Goal: Task Accomplishment & Management: Use online tool/utility

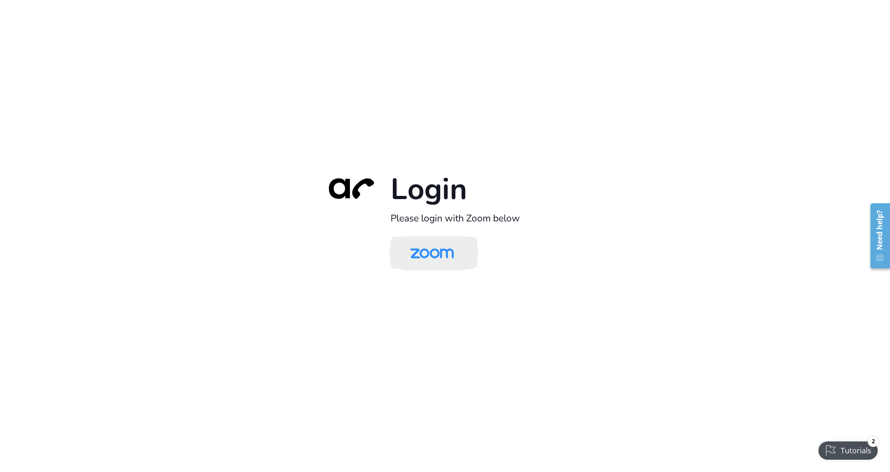
click at [429, 251] on img at bounding box center [432, 254] width 63 height 30
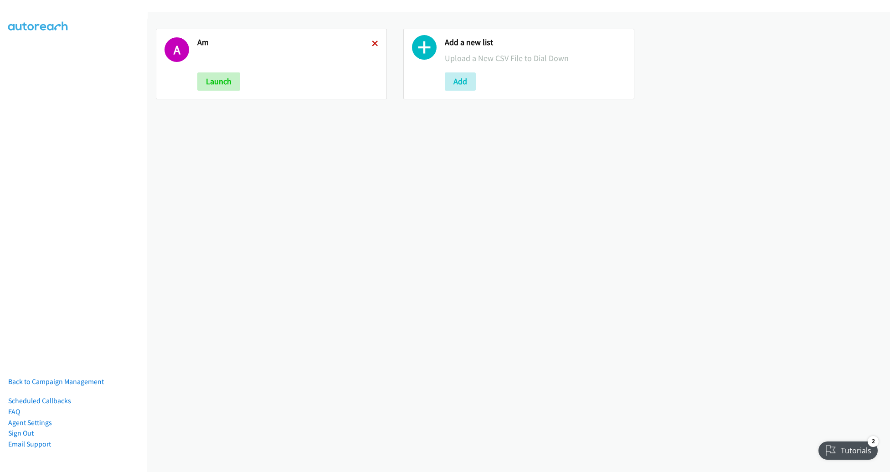
click at [375, 41] on icon at bounding box center [375, 44] width 6 height 6
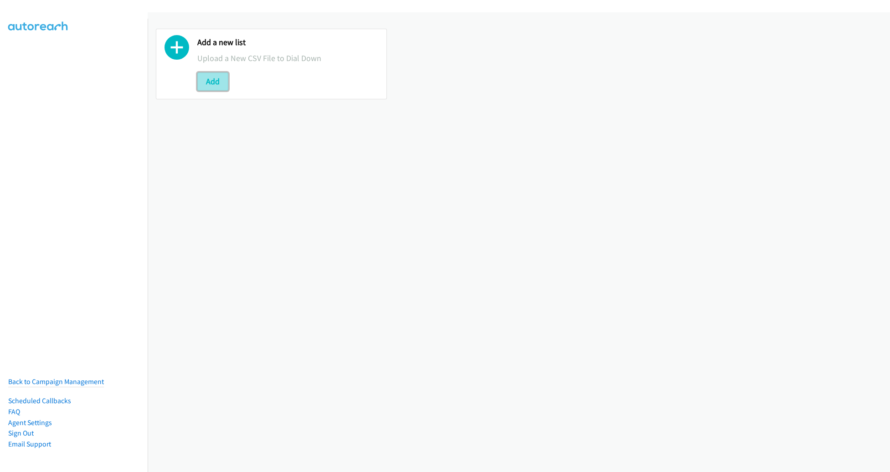
click at [214, 86] on button "Add" at bounding box center [212, 81] width 31 height 18
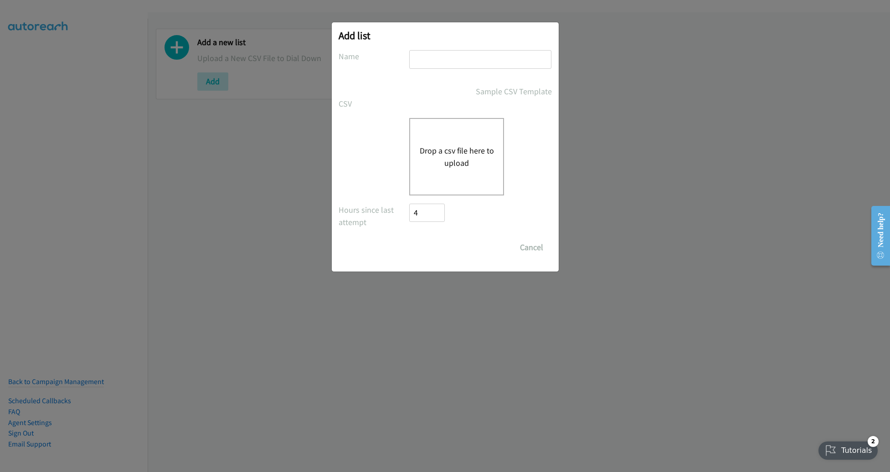
click at [419, 157] on div "Drop a csv file here to upload" at bounding box center [456, 157] width 95 height 78
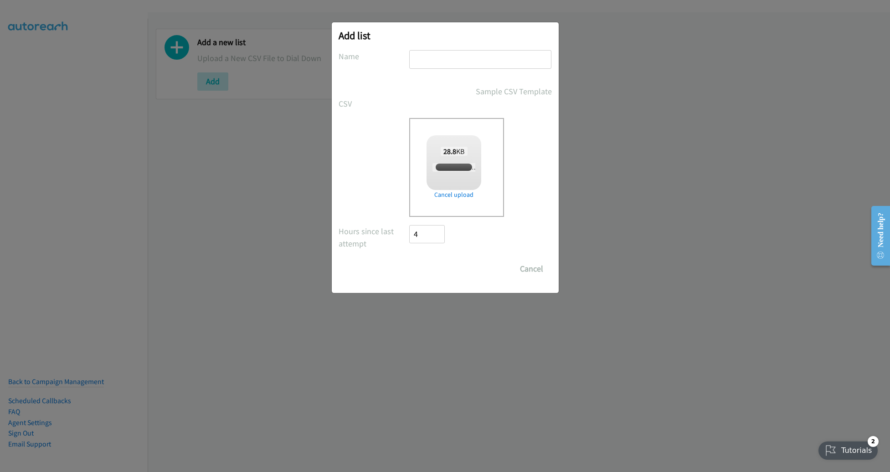
click at [453, 62] on input "text" at bounding box center [480, 59] width 142 height 19
checkbox input "true"
type input "PM"
click at [441, 269] on input "Save List" at bounding box center [434, 269] width 48 height 18
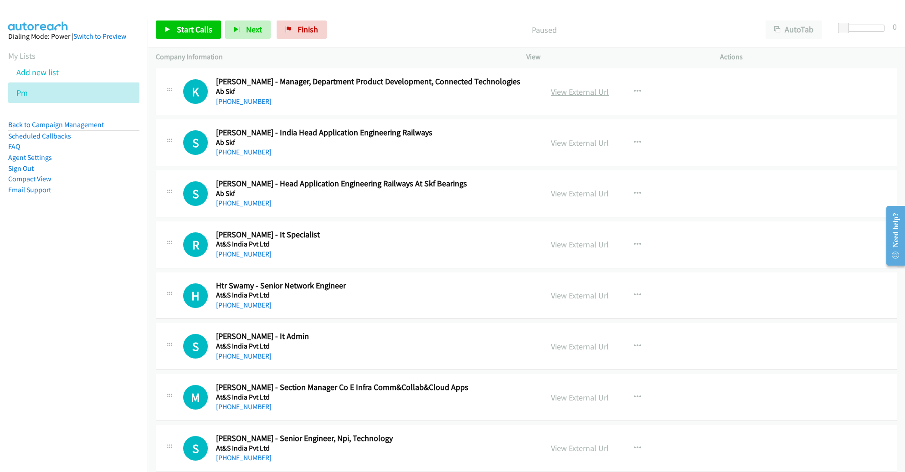
click at [585, 89] on link "View External Url" at bounding box center [580, 92] width 58 height 10
click at [185, 27] on span "Start Calls" at bounding box center [195, 29] width 36 height 10
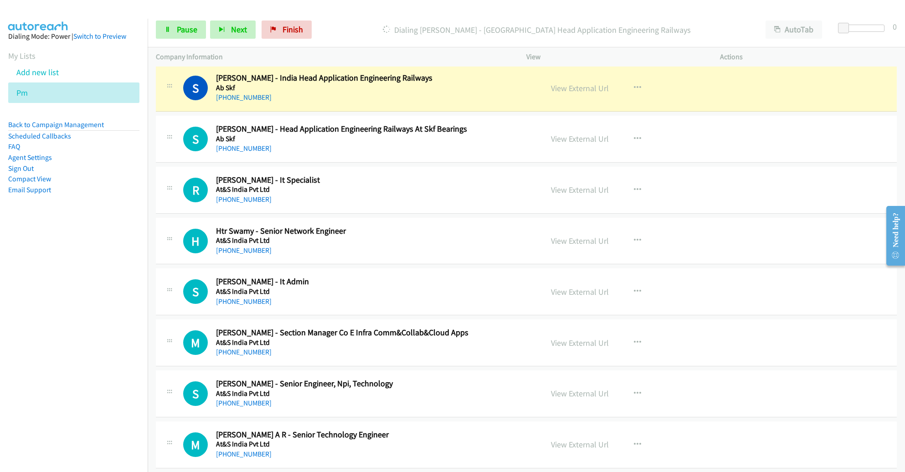
scroll to position [52, 0]
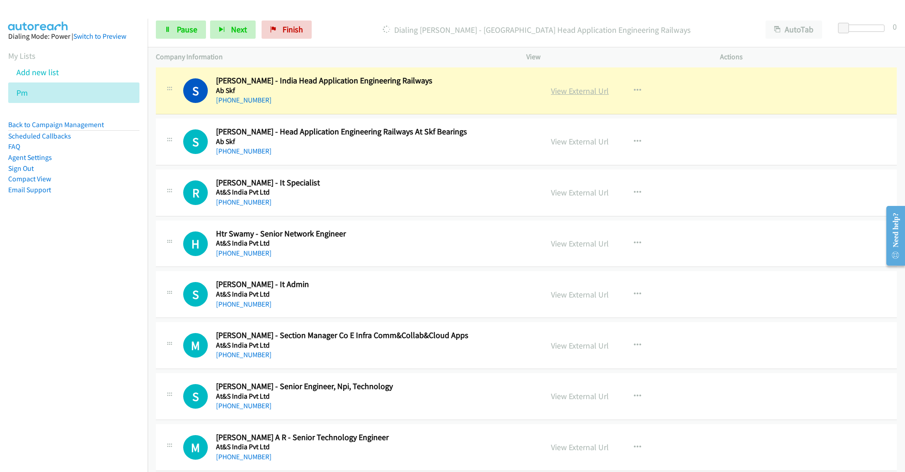
click at [575, 92] on link "View External Url" at bounding box center [580, 91] width 58 height 10
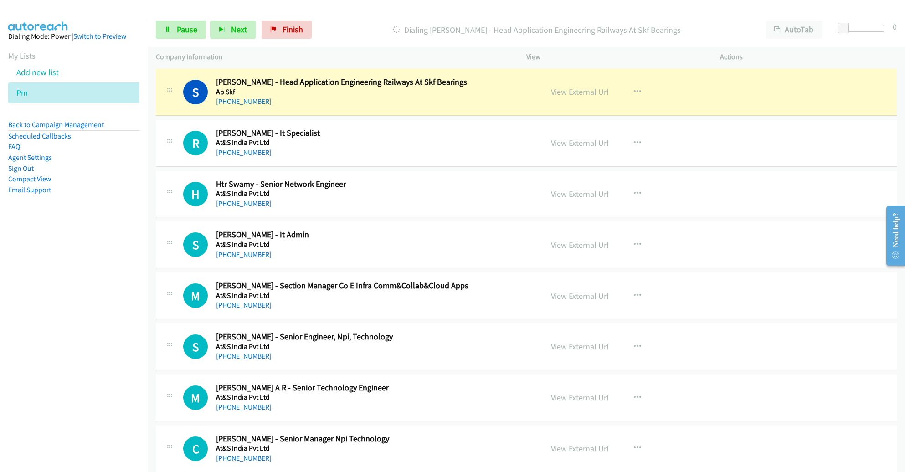
scroll to position [102, 0]
click at [191, 30] on span "Pause" at bounding box center [187, 29] width 21 height 10
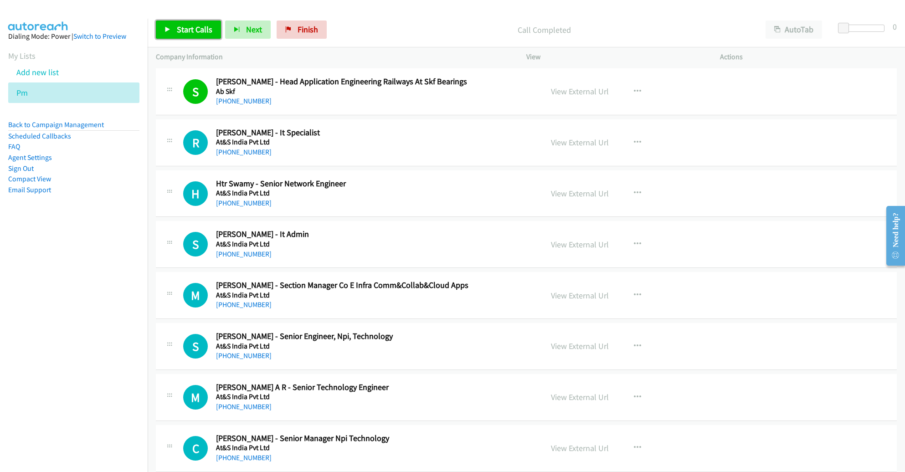
click at [193, 22] on link "Start Calls" at bounding box center [188, 30] width 65 height 18
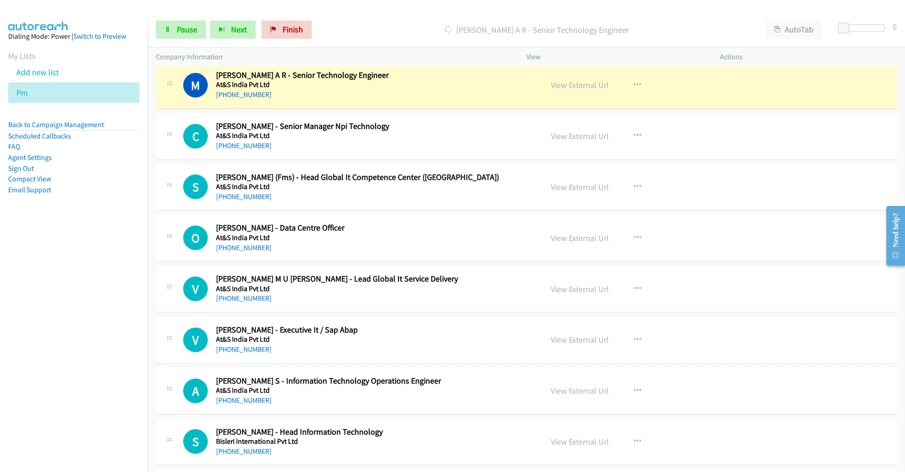
scroll to position [414, 0]
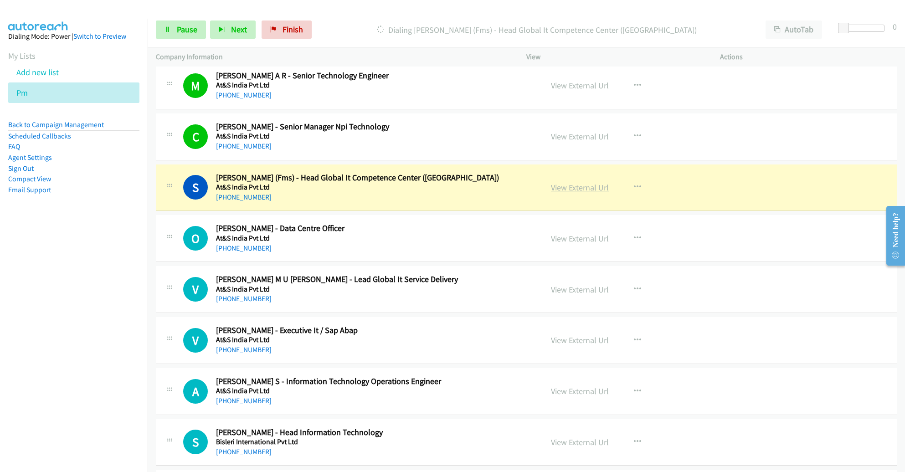
click at [557, 186] on link "View External Url" at bounding box center [580, 187] width 58 height 10
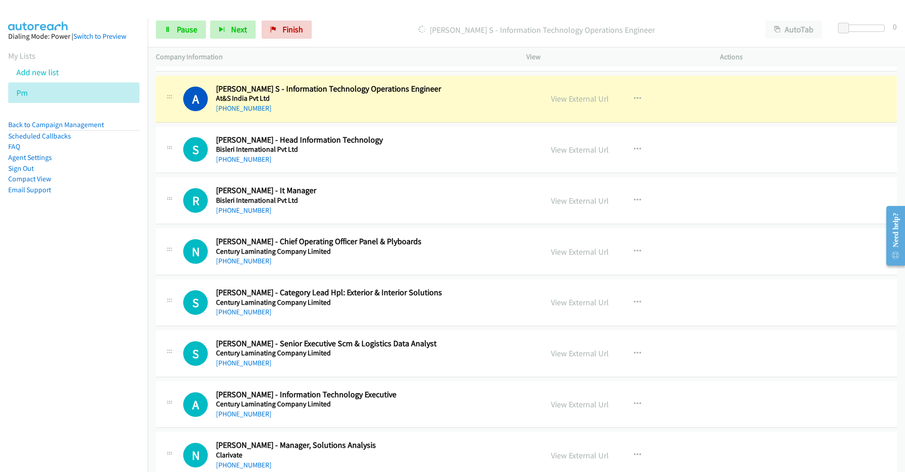
scroll to position [707, 0]
click at [594, 96] on link "View External Url" at bounding box center [580, 98] width 58 height 10
click at [191, 25] on span "Pause" at bounding box center [187, 29] width 21 height 10
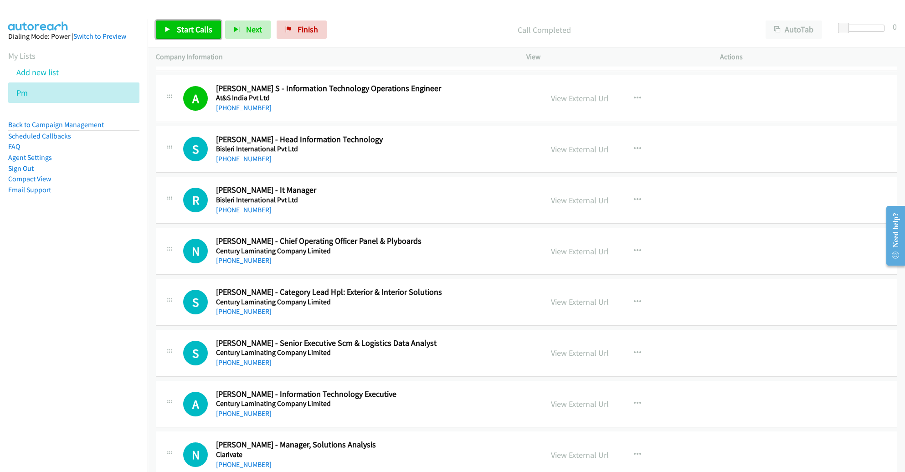
click at [186, 34] on span "Start Calls" at bounding box center [195, 29] width 36 height 10
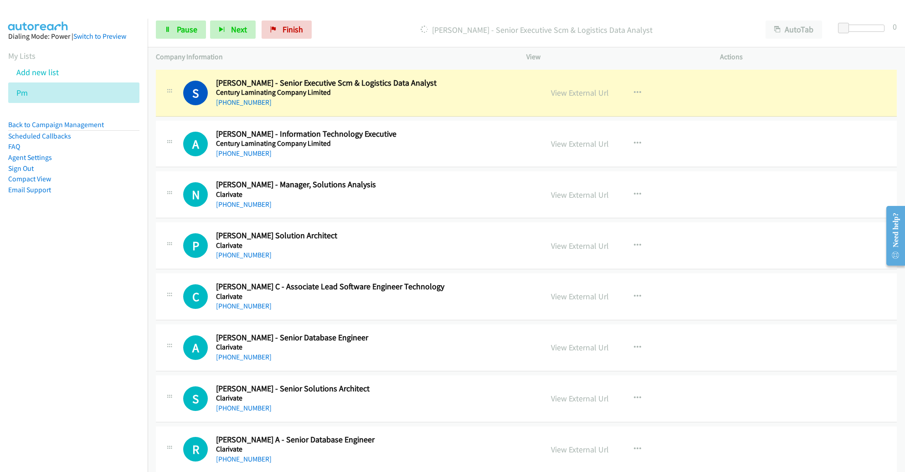
scroll to position [970, 0]
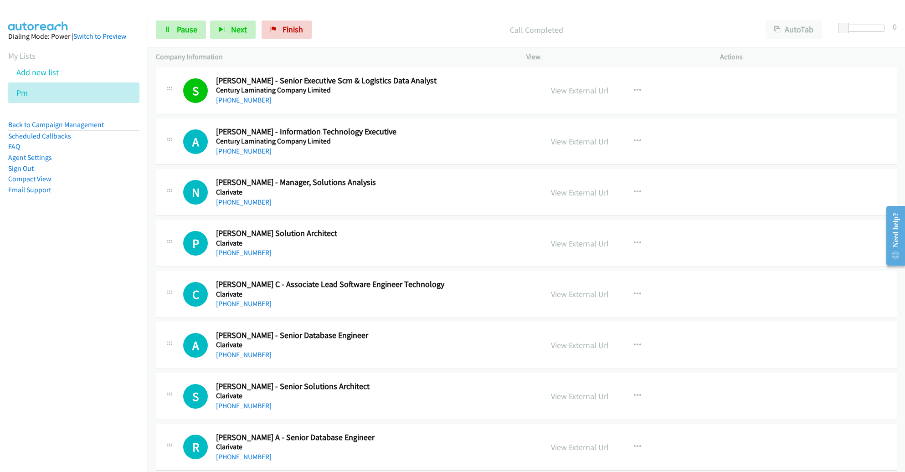
click at [516, 188] on h5 "Clarivate" at bounding box center [369, 192] width 306 height 9
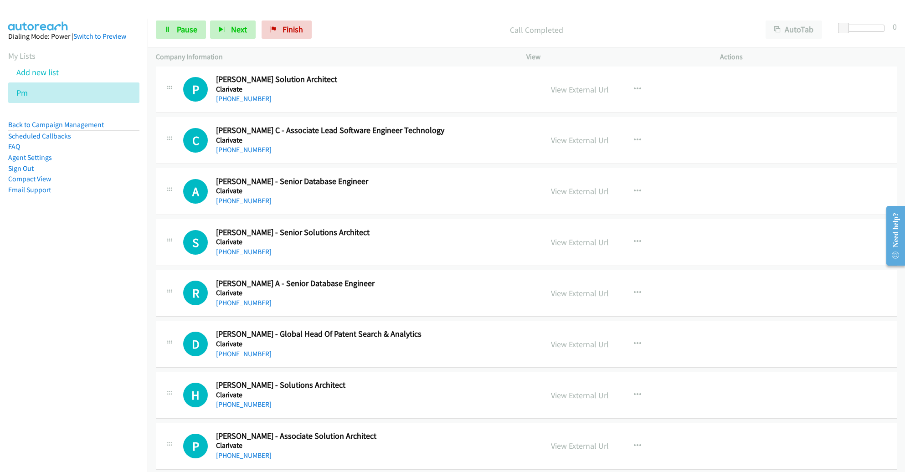
scroll to position [1120, 0]
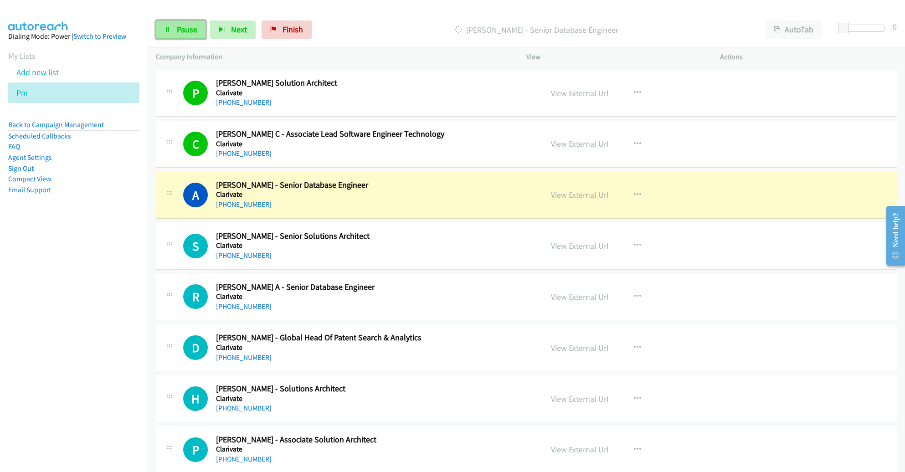
click at [188, 30] on span "Pause" at bounding box center [187, 29] width 21 height 10
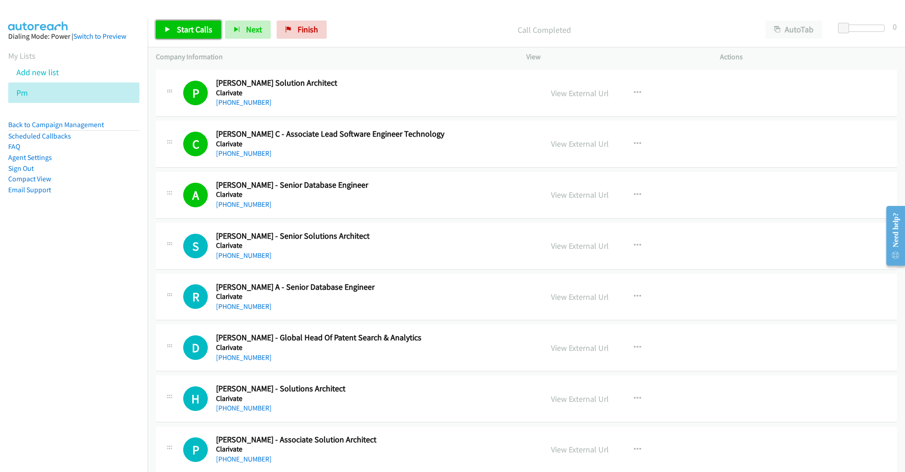
click at [187, 36] on link "Start Calls" at bounding box center [188, 30] width 65 height 18
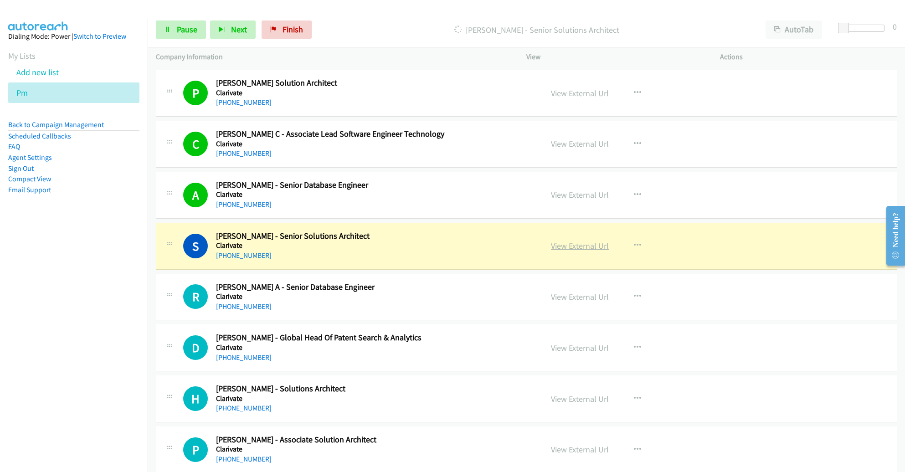
click at [569, 246] on link "View External Url" at bounding box center [580, 246] width 58 height 10
click at [188, 27] on span "Pause" at bounding box center [187, 29] width 21 height 10
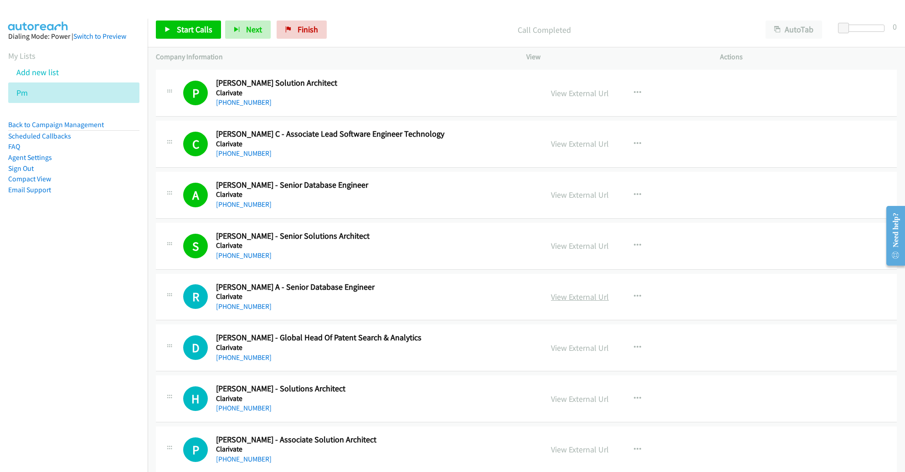
click at [594, 293] on link "View External Url" at bounding box center [580, 297] width 58 height 10
click at [192, 28] on span "Start Calls" at bounding box center [195, 29] width 36 height 10
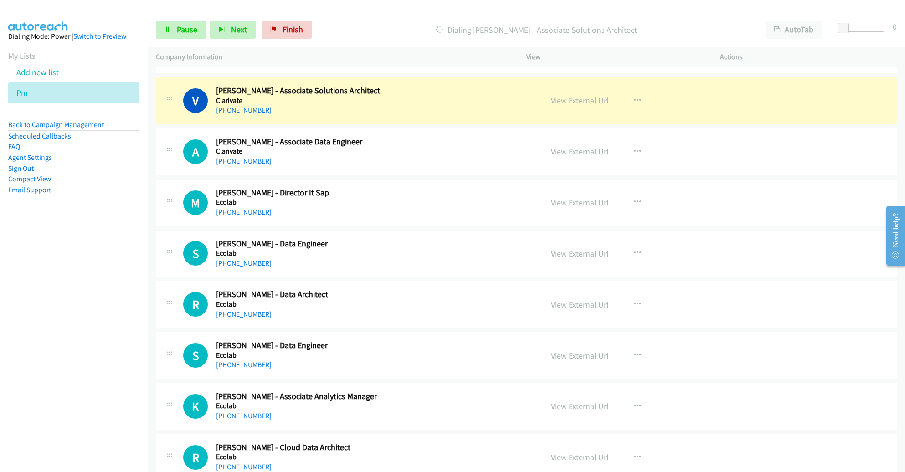
scroll to position [1982, 0]
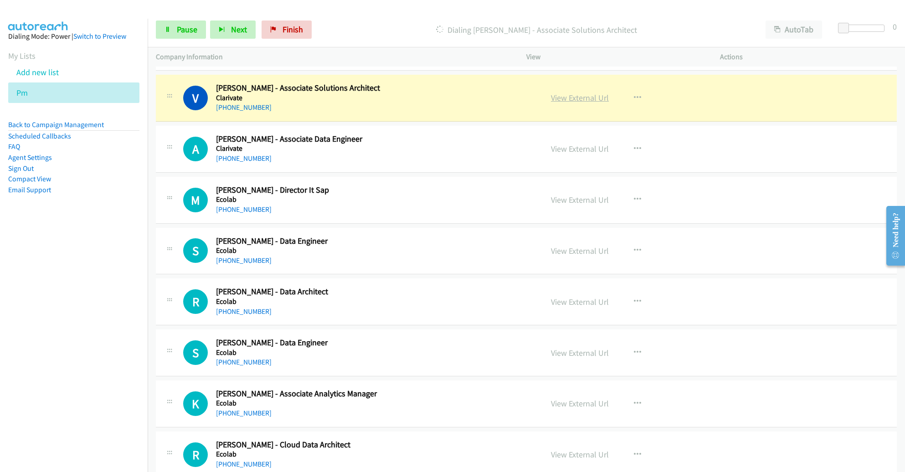
click at [587, 93] on link "View External Url" at bounding box center [580, 98] width 58 height 10
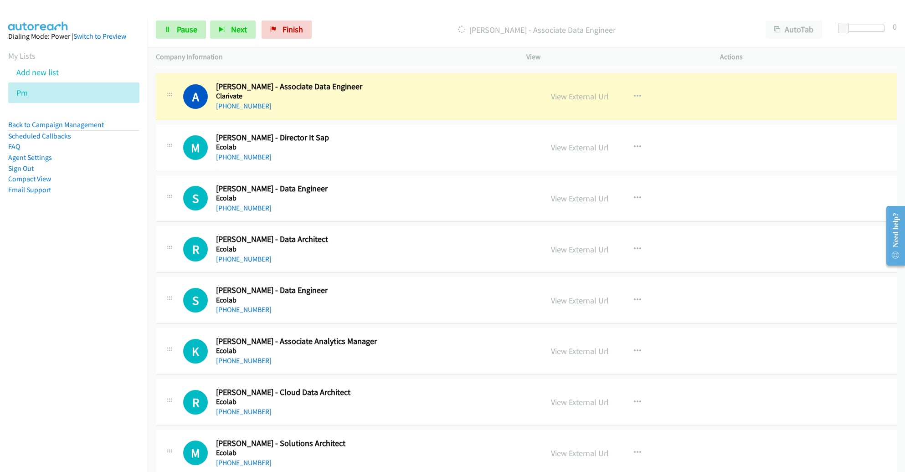
scroll to position [2035, 0]
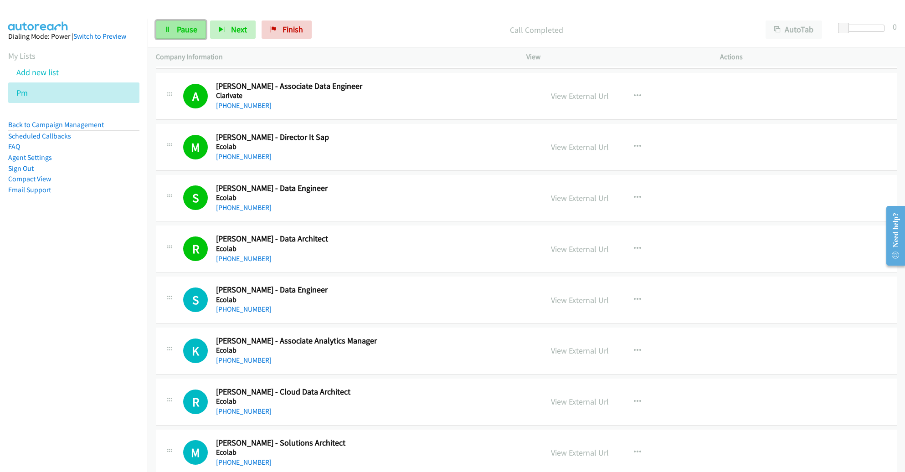
click at [181, 29] on span "Pause" at bounding box center [187, 29] width 21 height 10
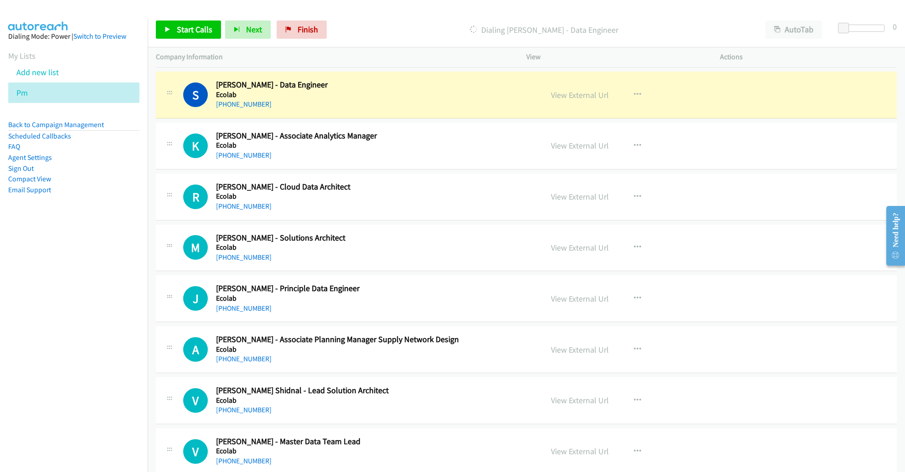
scroll to position [2242, 0]
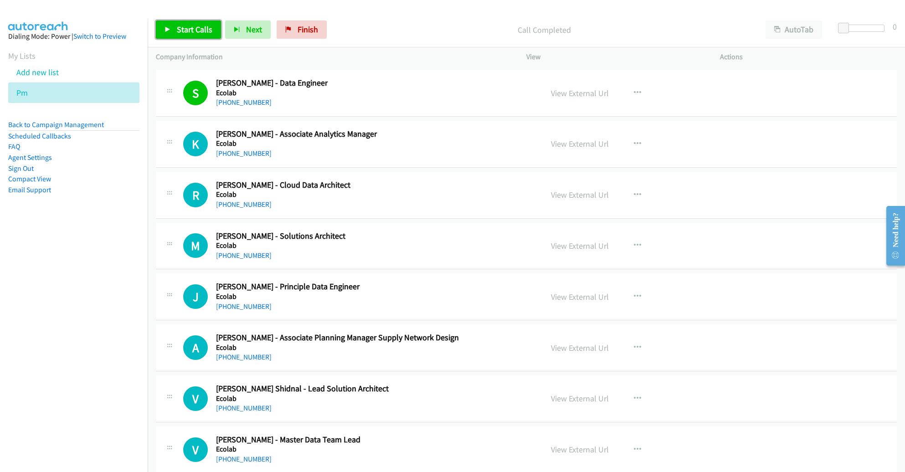
click at [178, 36] on link "Start Calls" at bounding box center [188, 30] width 65 height 18
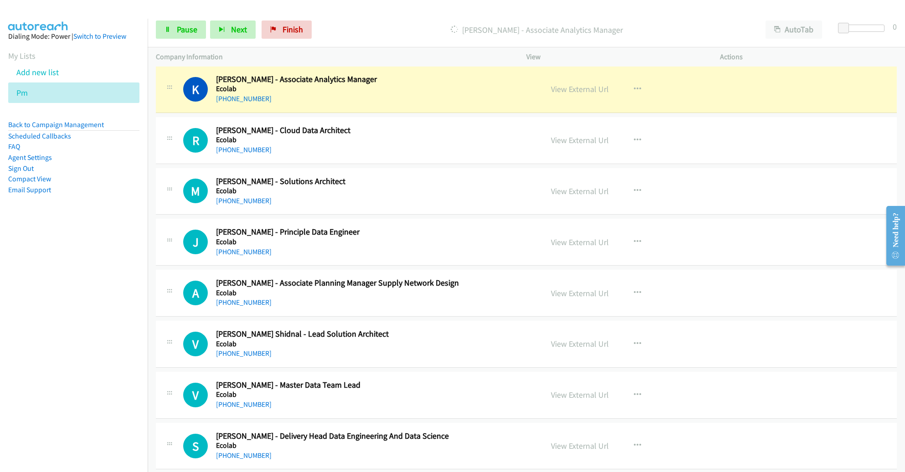
scroll to position [2296, 0]
click at [575, 88] on link "View External Url" at bounding box center [580, 89] width 58 height 10
click at [181, 28] on span "Pause" at bounding box center [187, 29] width 21 height 10
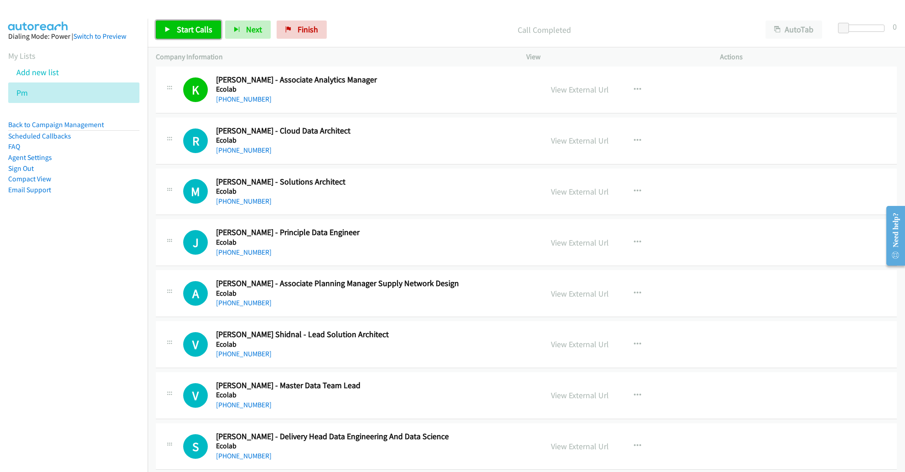
click at [205, 34] on span "Start Calls" at bounding box center [195, 29] width 36 height 10
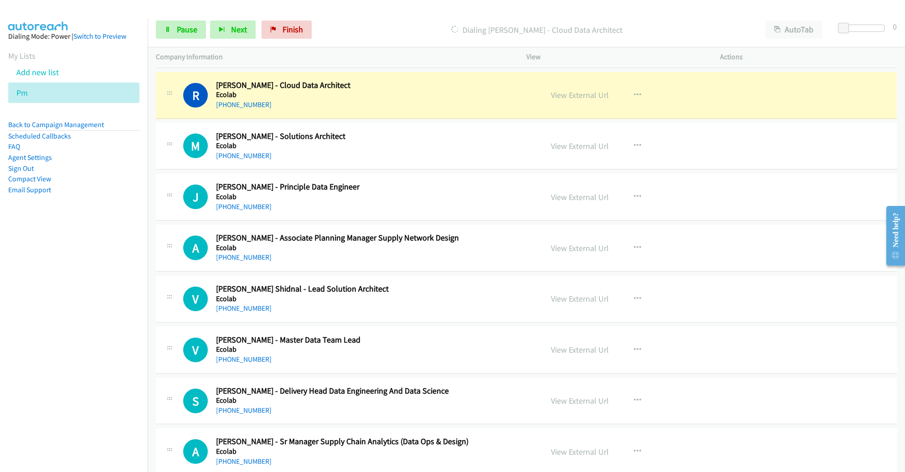
scroll to position [2342, 0]
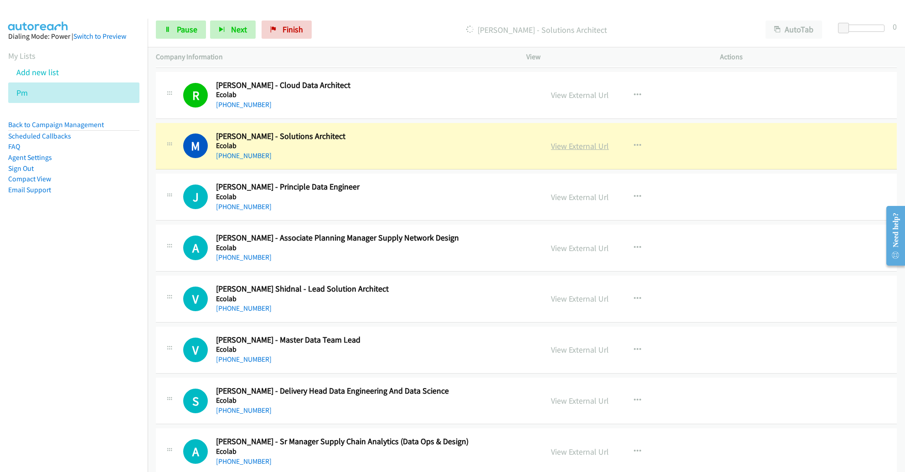
click at [573, 145] on link "View External Url" at bounding box center [580, 146] width 58 height 10
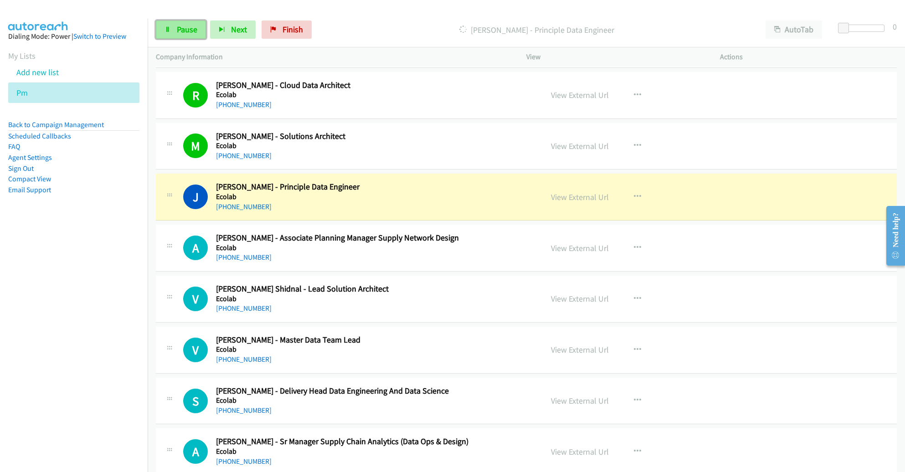
click at [171, 24] on link "Pause" at bounding box center [181, 30] width 50 height 18
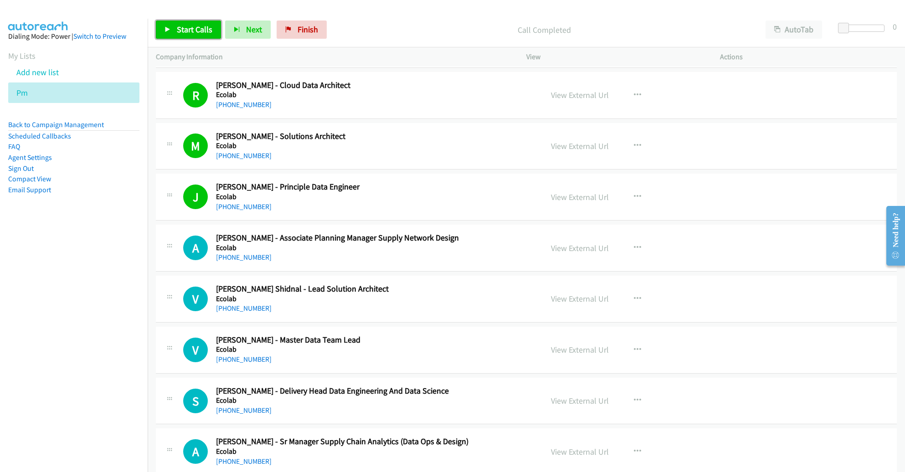
click at [198, 28] on span "Start Calls" at bounding box center [195, 29] width 36 height 10
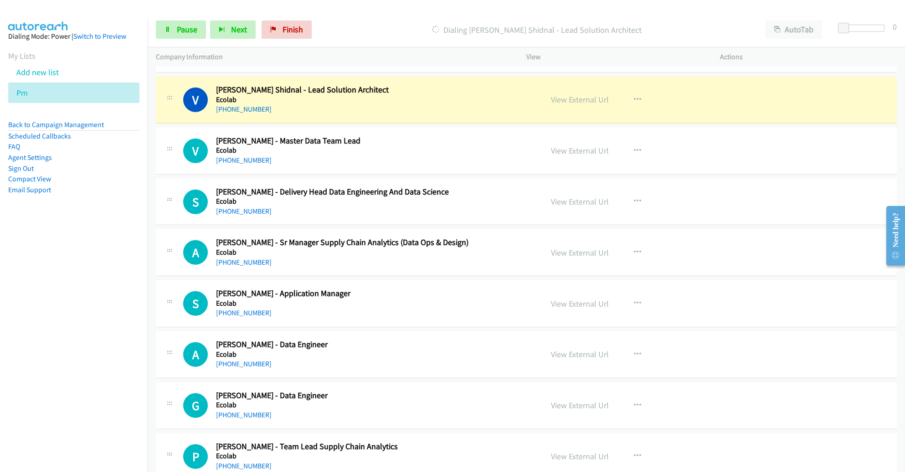
scroll to position [2541, 0]
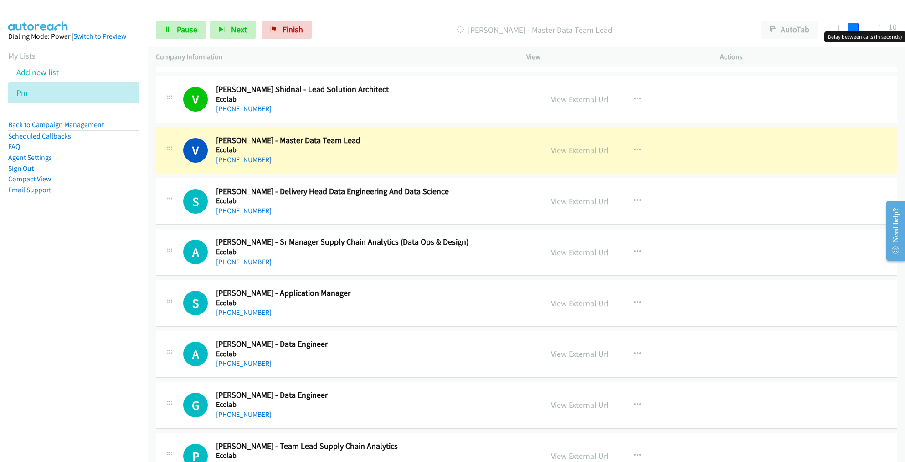
drag, startPoint x: 846, startPoint y: 28, endPoint x: 860, endPoint y: 31, distance: 13.9
click at [860, 31] on div at bounding box center [860, 28] width 42 height 7
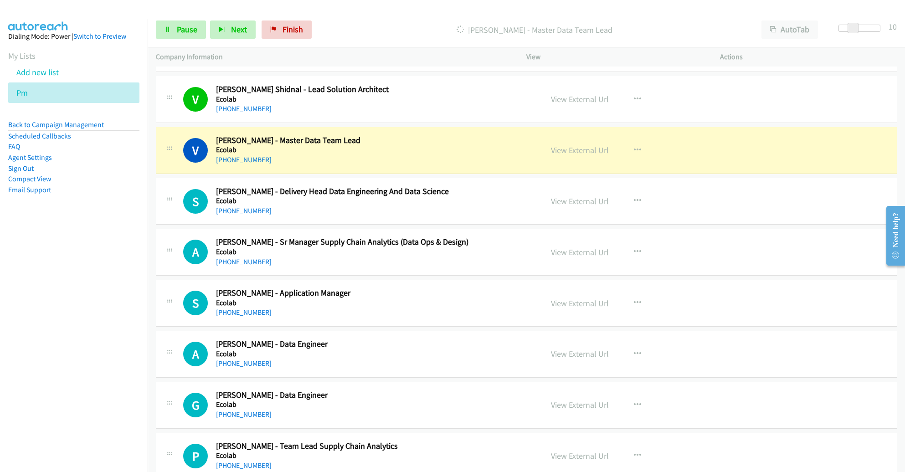
click at [444, 145] on h5 "Ecolab" at bounding box center [369, 149] width 306 height 9
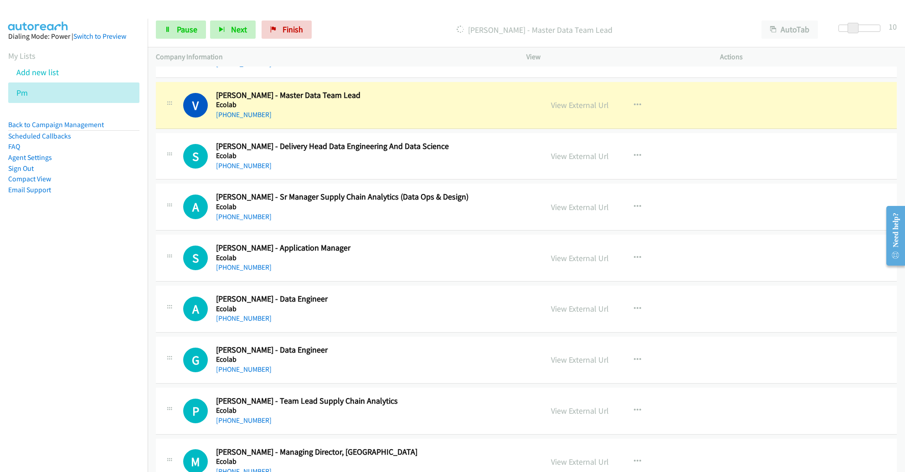
scroll to position [2589, 0]
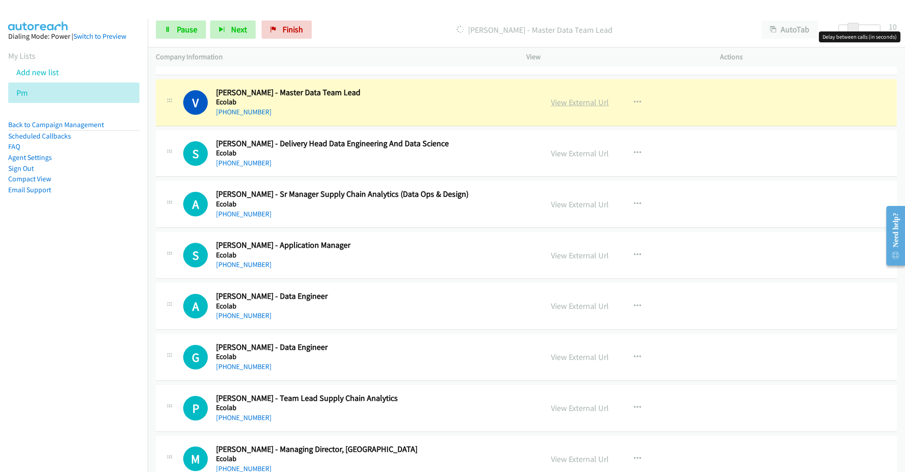
click at [577, 100] on link "View External Url" at bounding box center [580, 102] width 58 height 10
click at [179, 33] on span "Pause" at bounding box center [187, 29] width 21 height 10
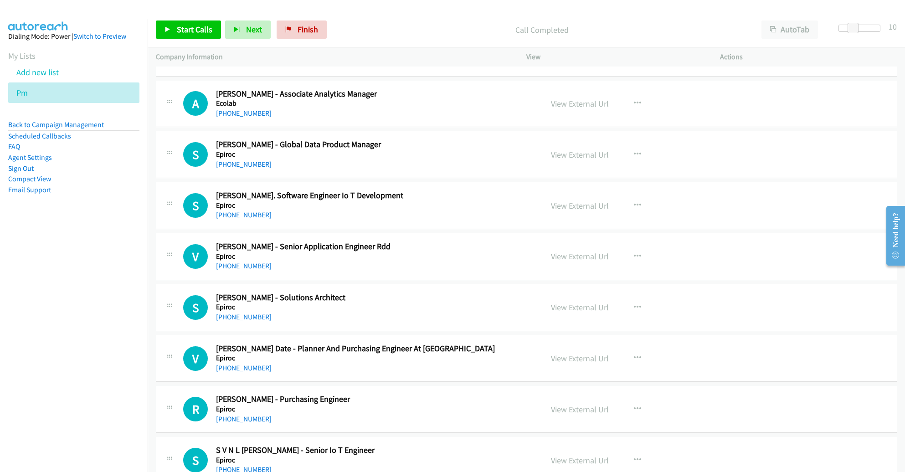
scroll to position [3222, 0]
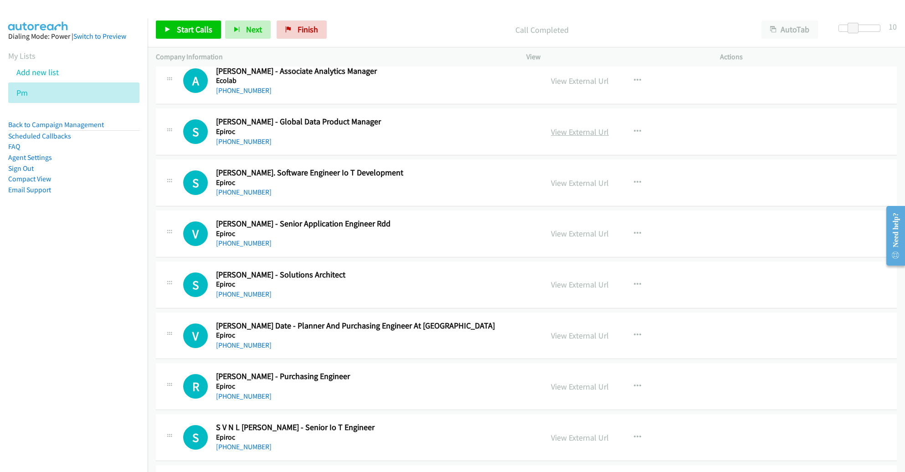
click at [581, 127] on link "View External Url" at bounding box center [580, 132] width 58 height 10
click at [636, 123] on button "button" at bounding box center [637, 132] width 25 height 18
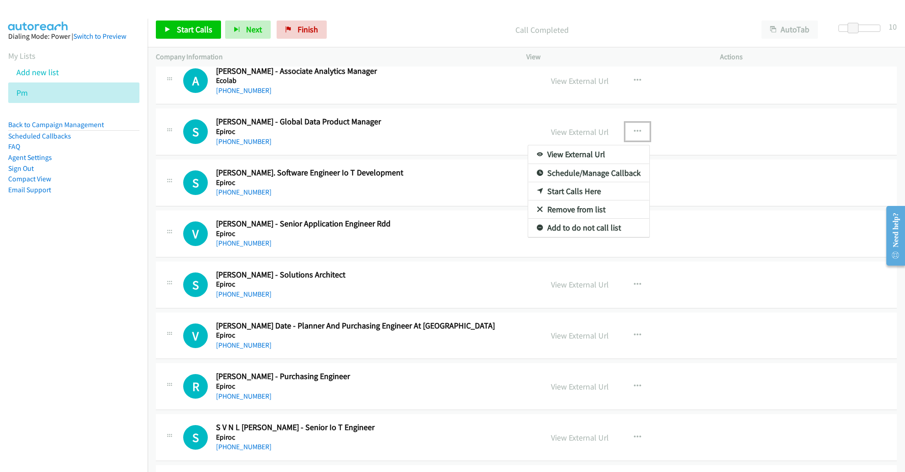
click at [592, 182] on link "Start Calls Here" at bounding box center [588, 191] width 121 height 18
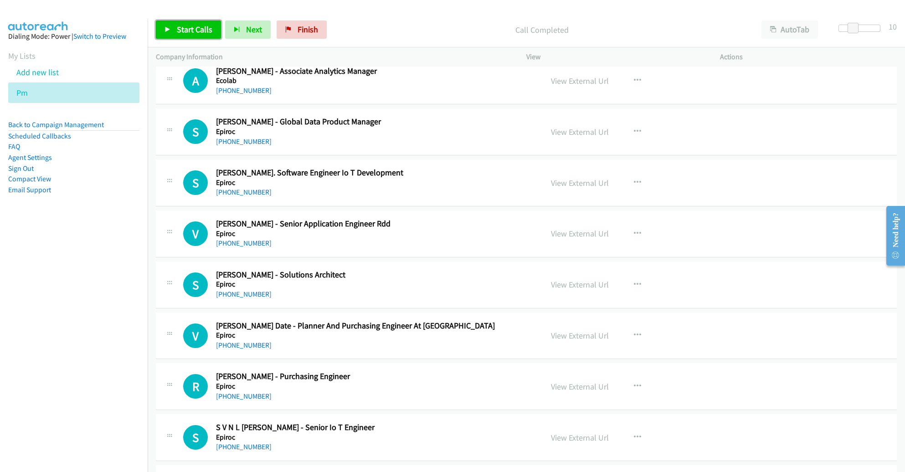
click at [173, 27] on link "Start Calls" at bounding box center [188, 30] width 65 height 18
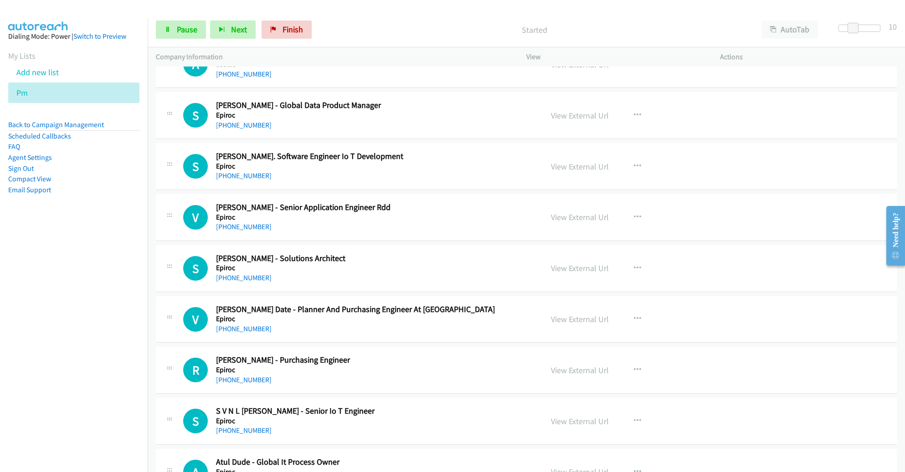
scroll to position [3259, 0]
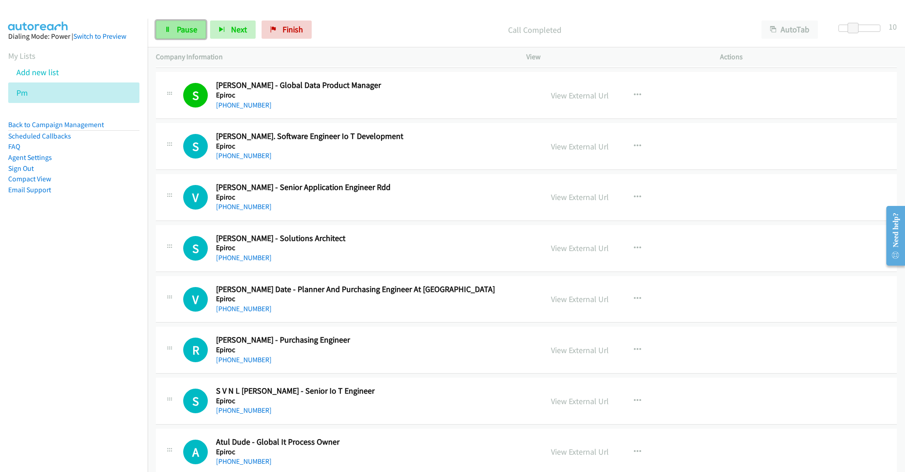
click at [185, 29] on span "Pause" at bounding box center [187, 29] width 21 height 10
click at [185, 29] on span "Start Calls" at bounding box center [195, 29] width 36 height 10
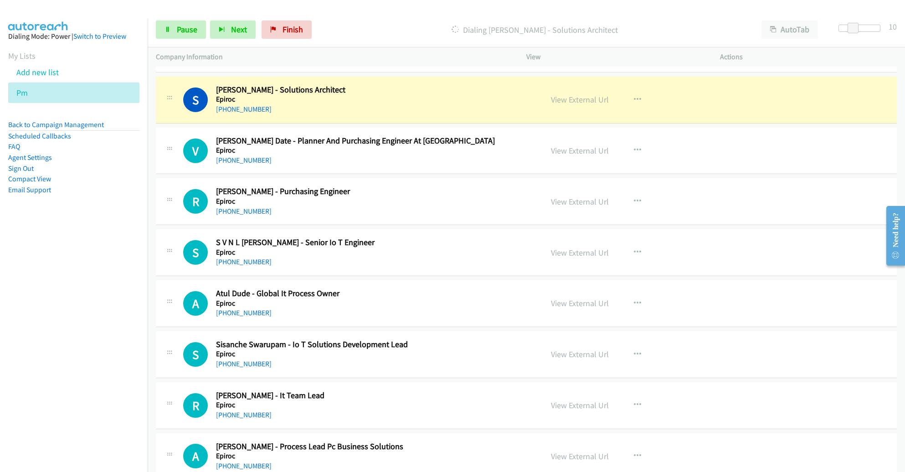
scroll to position [3408, 0]
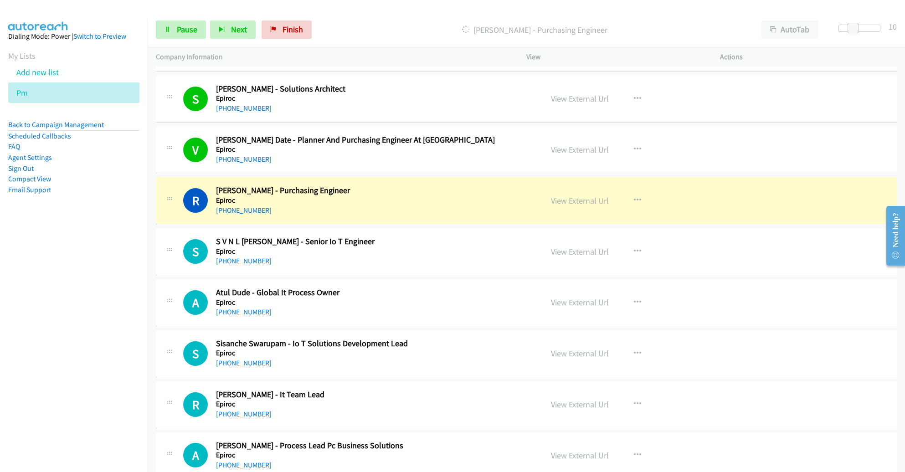
click at [519, 205] on div "[PHONE_NUMBER]" at bounding box center [369, 210] width 306 height 11
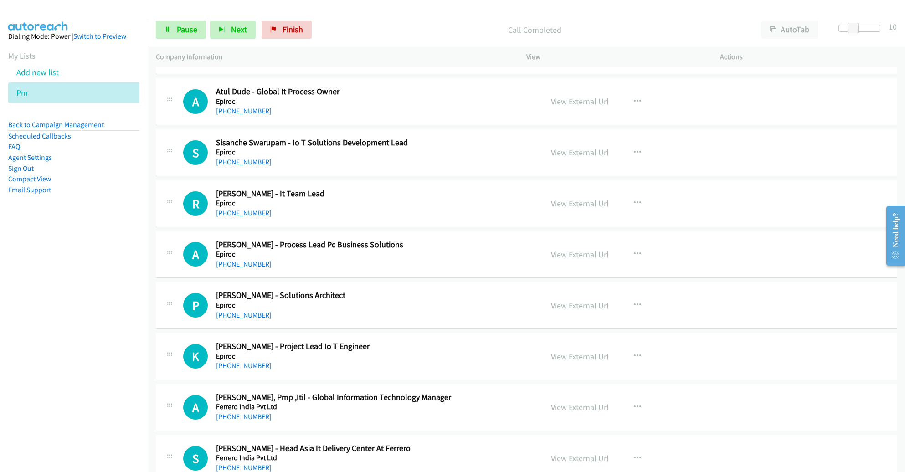
scroll to position [3609, 0]
click at [574, 96] on link "View External Url" at bounding box center [580, 101] width 58 height 10
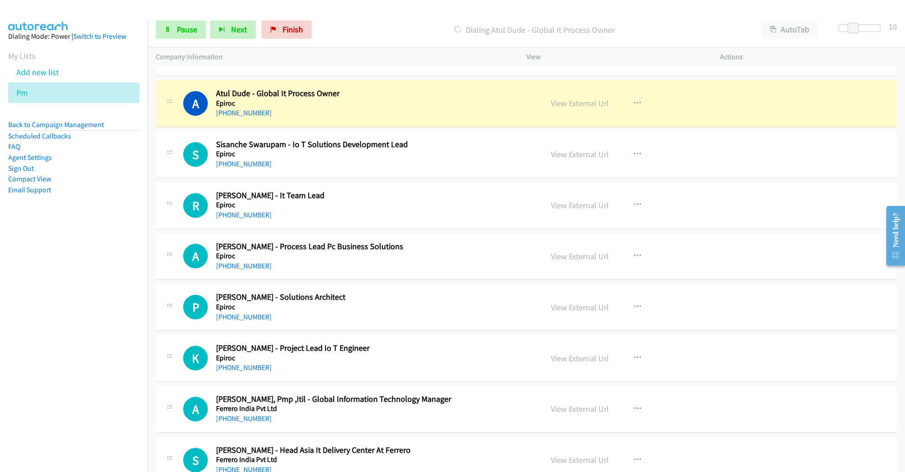
scroll to position [3607, 0]
click at [182, 31] on span "Pause" at bounding box center [187, 29] width 21 height 10
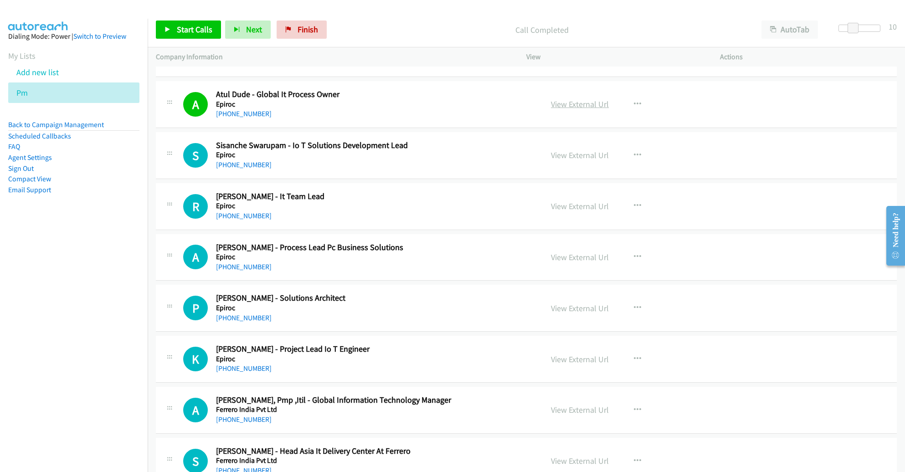
click at [582, 99] on link "View External Url" at bounding box center [580, 104] width 58 height 10
click at [189, 30] on span "Start Calls" at bounding box center [195, 29] width 36 height 10
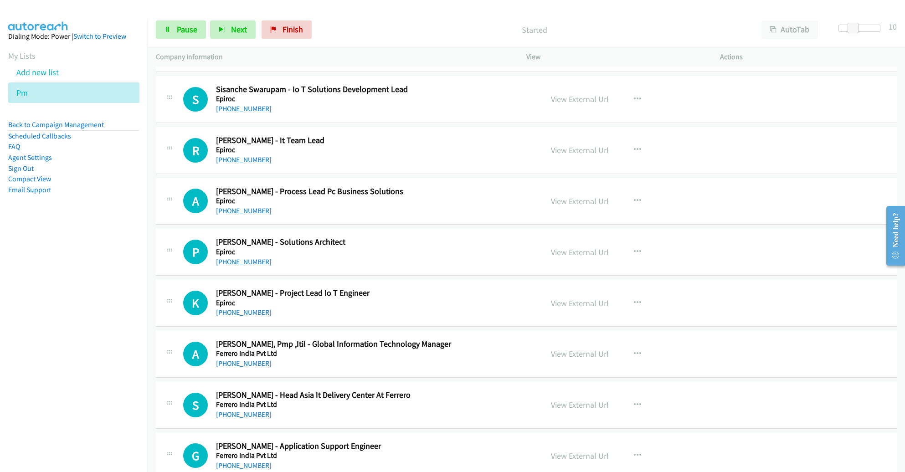
scroll to position [3663, 0]
click at [582, 93] on link "View External Url" at bounding box center [580, 98] width 58 height 10
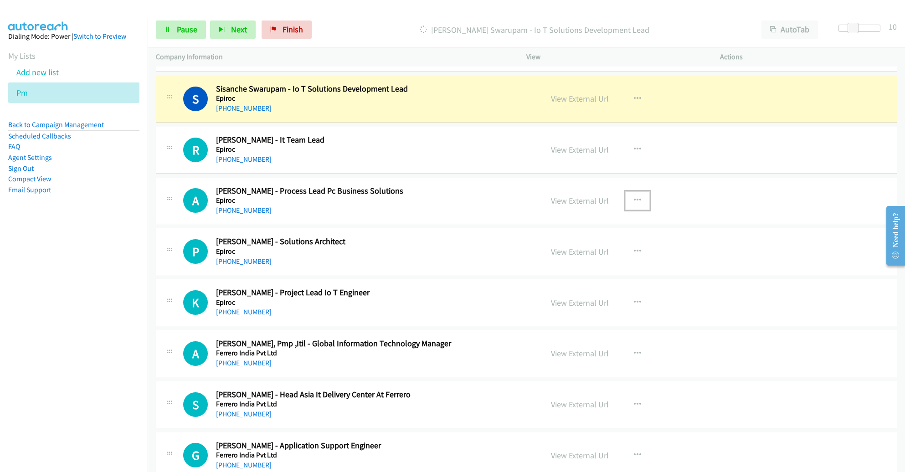
click at [634, 197] on icon "button" at bounding box center [637, 200] width 7 height 7
click at [562, 269] on link "Remove from list" at bounding box center [588, 278] width 121 height 18
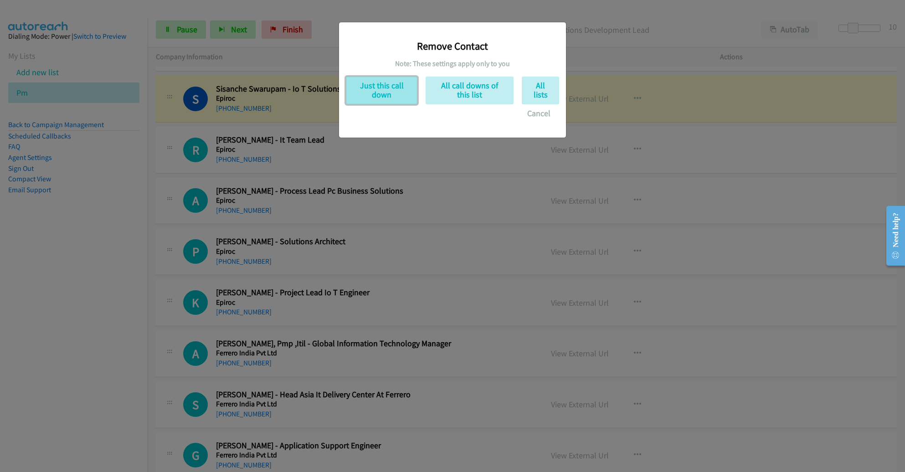
click at [373, 78] on button "Just this call down" at bounding box center [382, 91] width 72 height 28
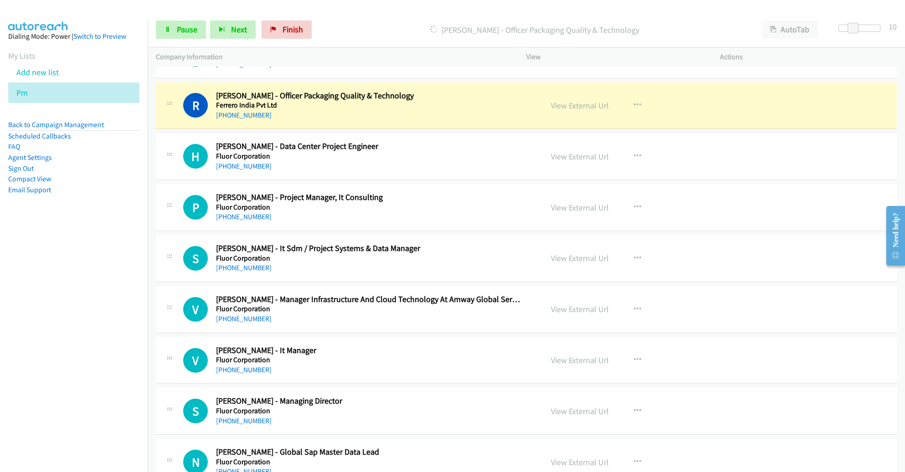
scroll to position [4014, 0]
click at [562, 100] on link "View External Url" at bounding box center [580, 105] width 58 height 10
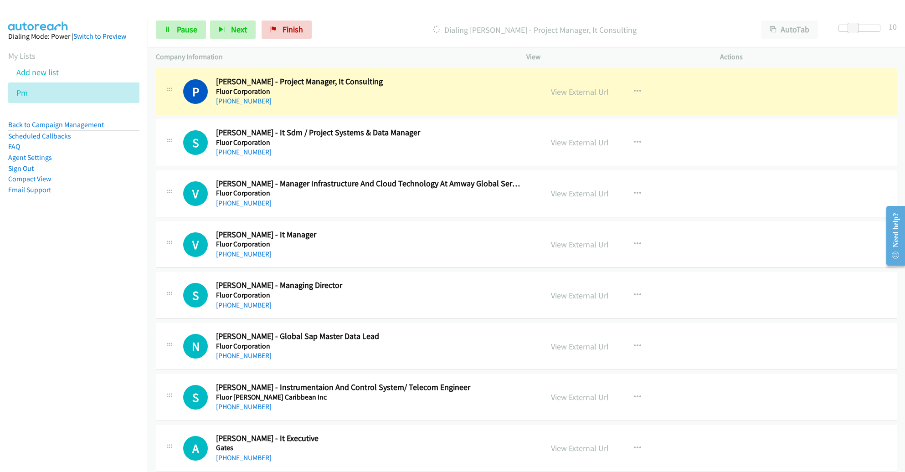
scroll to position [4129, 0]
click at [574, 87] on link "View External Url" at bounding box center [580, 92] width 58 height 10
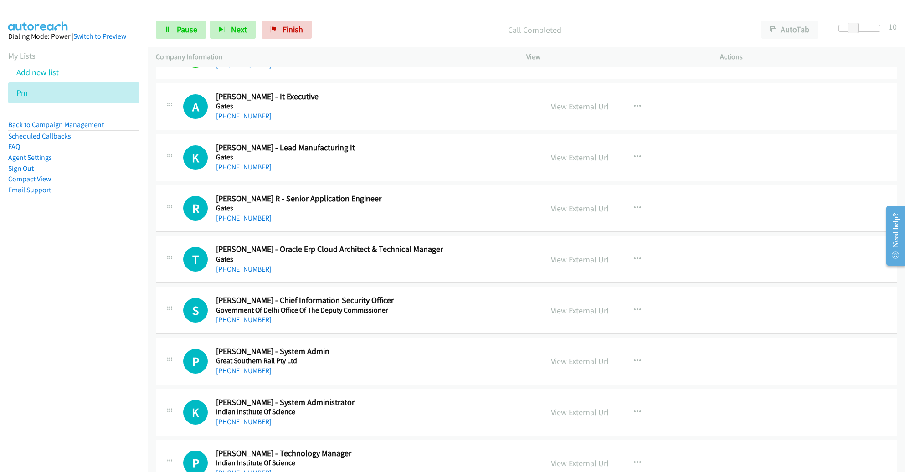
scroll to position [4472, 0]
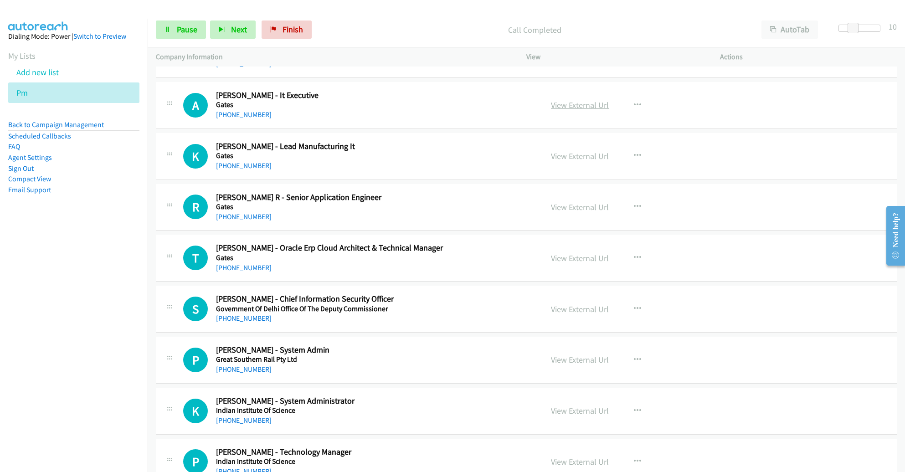
click at [578, 100] on link "View External Url" at bounding box center [580, 105] width 58 height 10
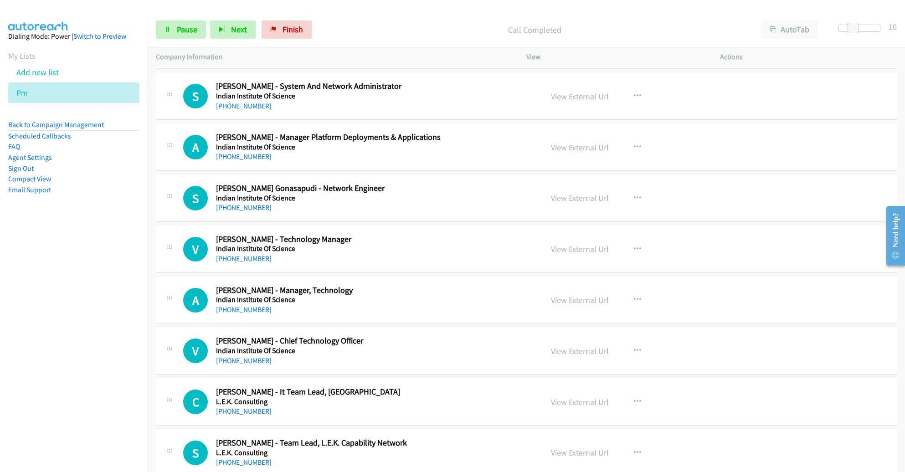
scroll to position [4886, 0]
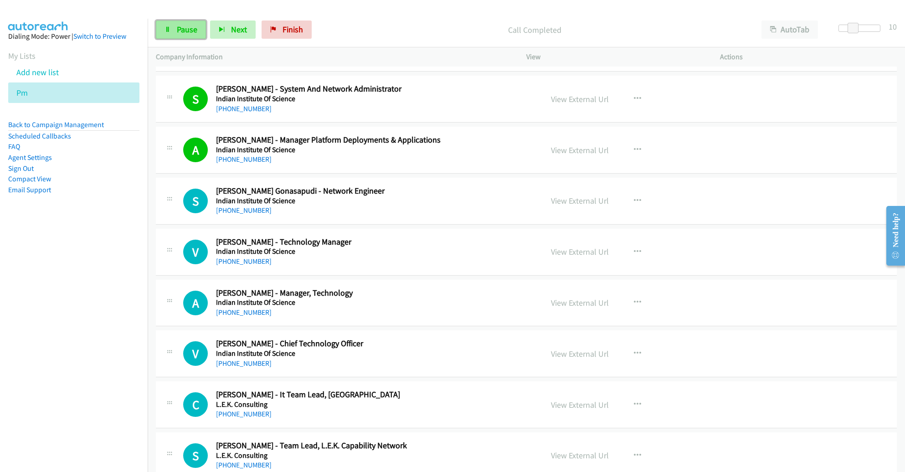
click at [179, 29] on span "Pause" at bounding box center [187, 29] width 21 height 10
click at [179, 28] on span "Start Calls" at bounding box center [195, 29] width 36 height 10
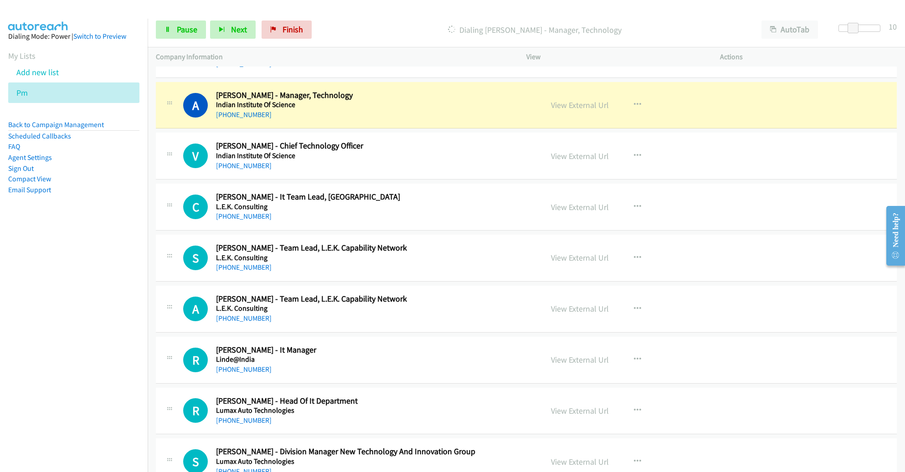
scroll to position [5084, 0]
click at [558, 100] on link "View External Url" at bounding box center [580, 105] width 58 height 10
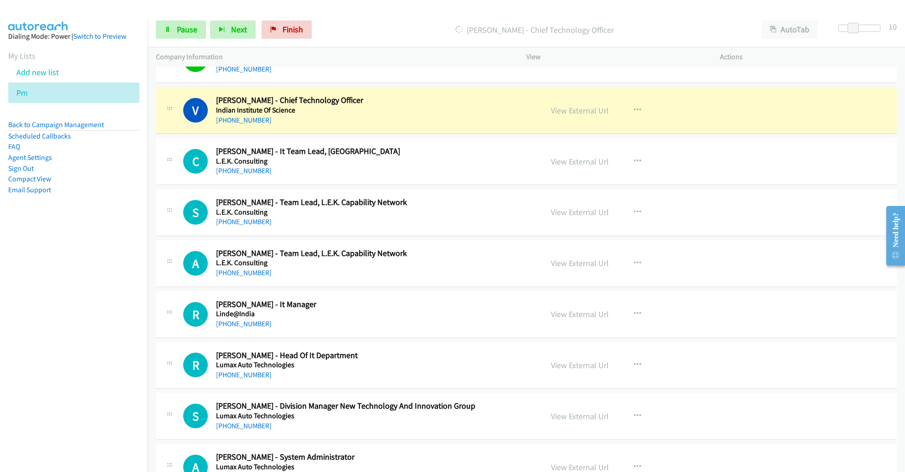
scroll to position [5133, 0]
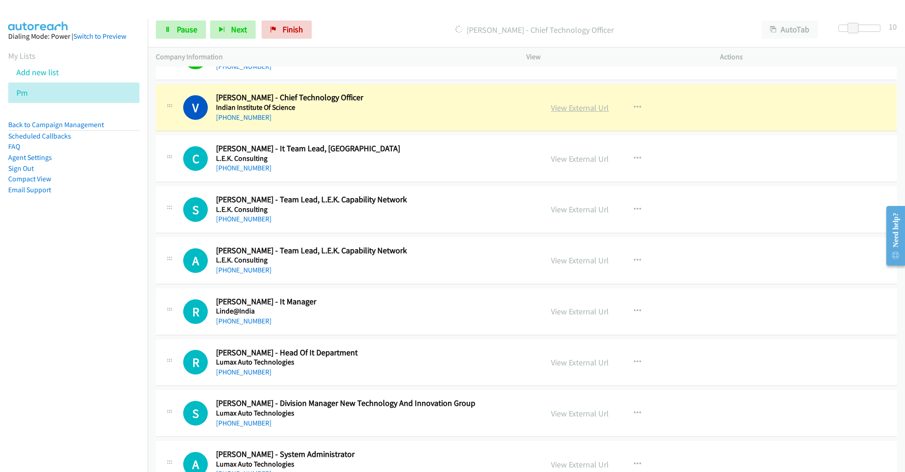
click at [580, 103] on link "View External Url" at bounding box center [580, 108] width 58 height 10
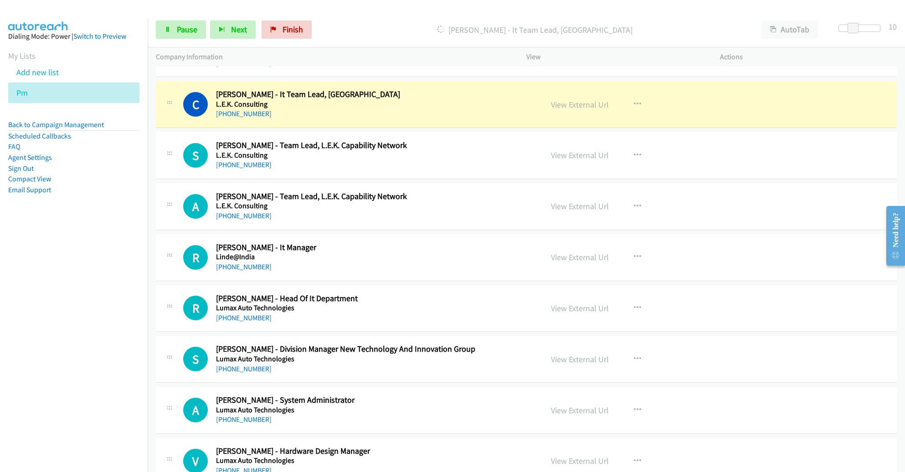
scroll to position [5184, 0]
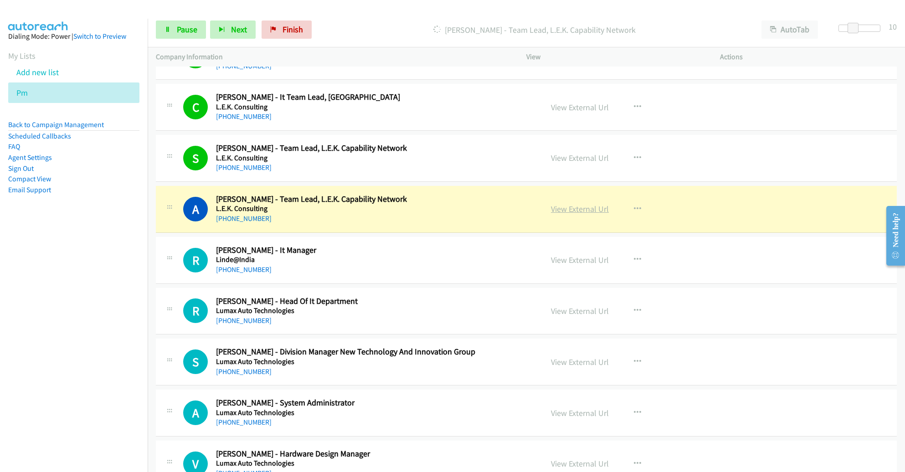
click at [573, 204] on link "View External Url" at bounding box center [580, 209] width 58 height 10
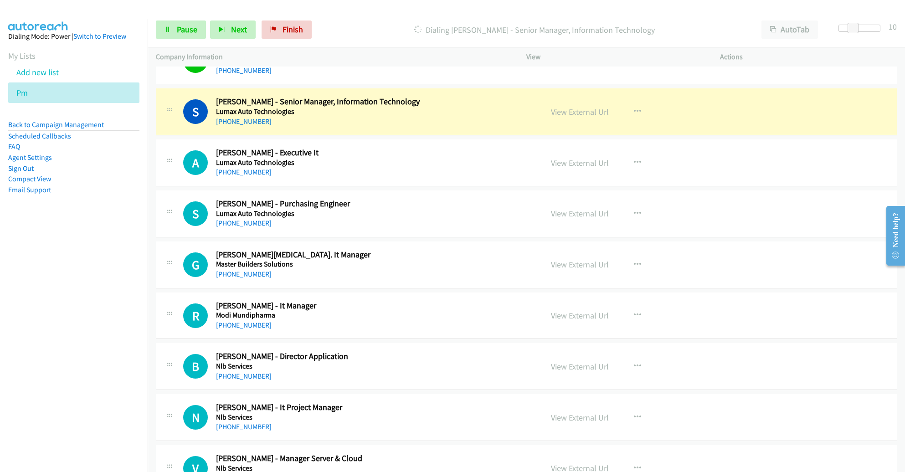
scroll to position [5692, 0]
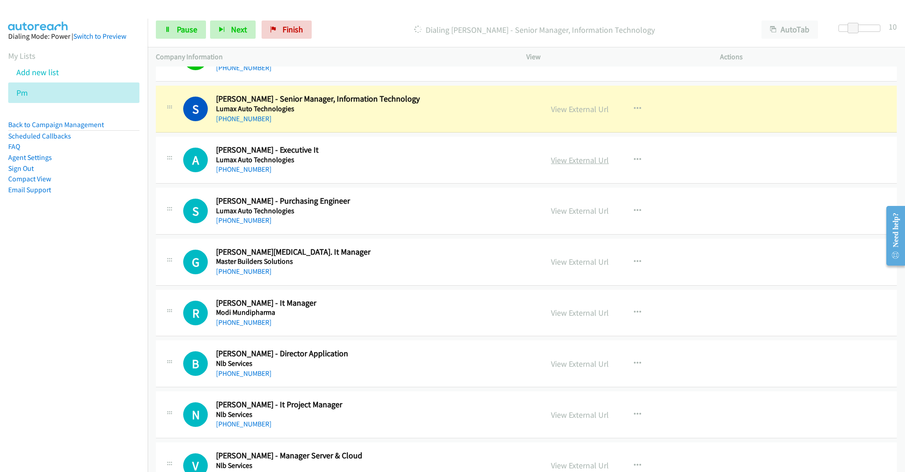
click at [564, 155] on link "View External Url" at bounding box center [580, 160] width 58 height 10
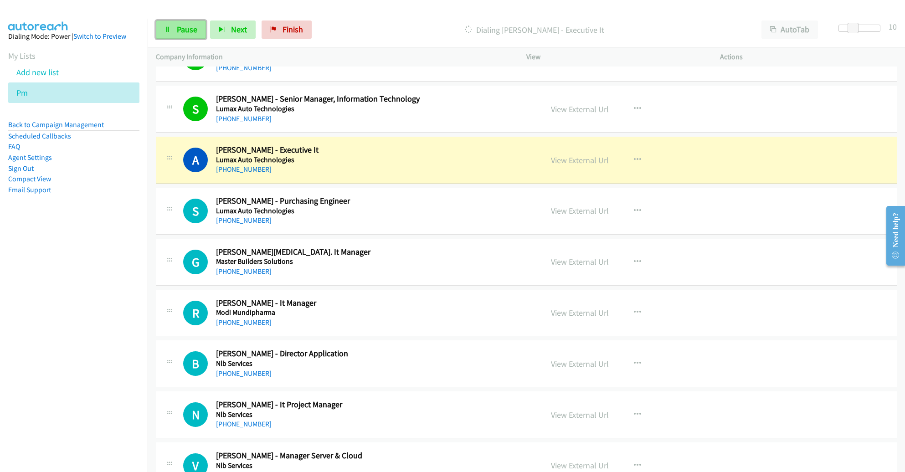
click at [180, 35] on span "Pause" at bounding box center [187, 29] width 21 height 10
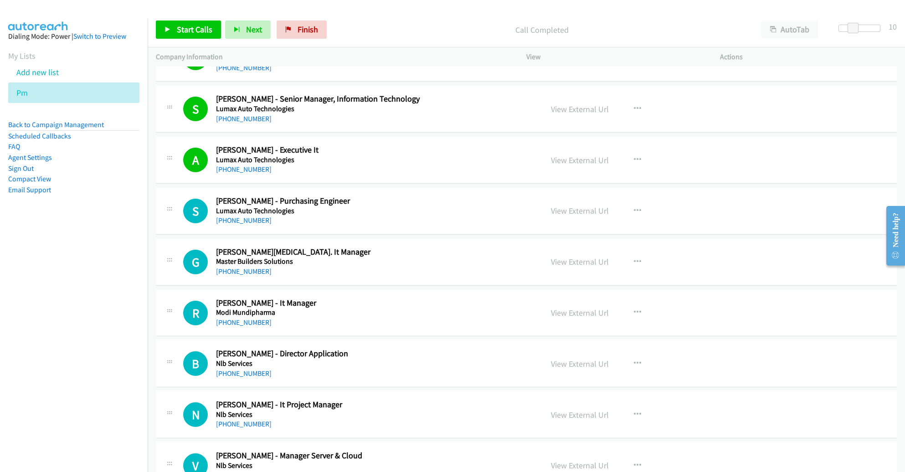
click at [204, 39] on div "Start Calls Pause Next Finish Call Completed AutoTab AutoTab 10" at bounding box center [527, 29] width 758 height 35
click at [202, 32] on span "Start Calls" at bounding box center [195, 29] width 36 height 10
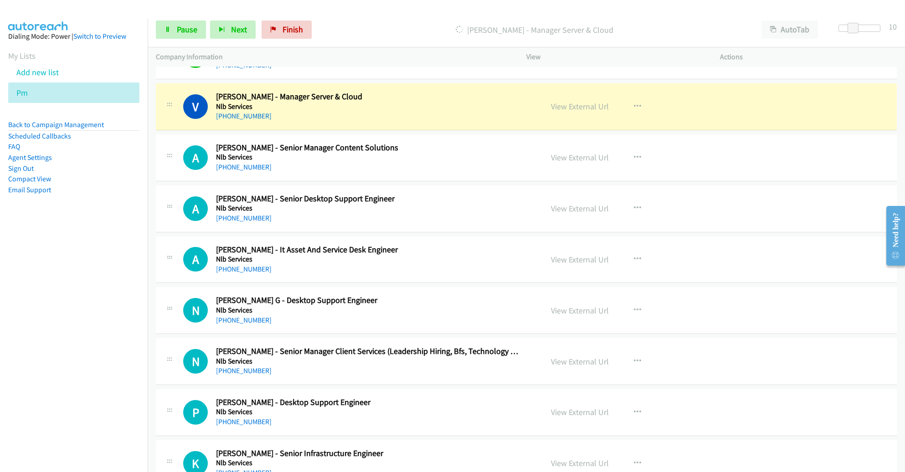
scroll to position [6048, 0]
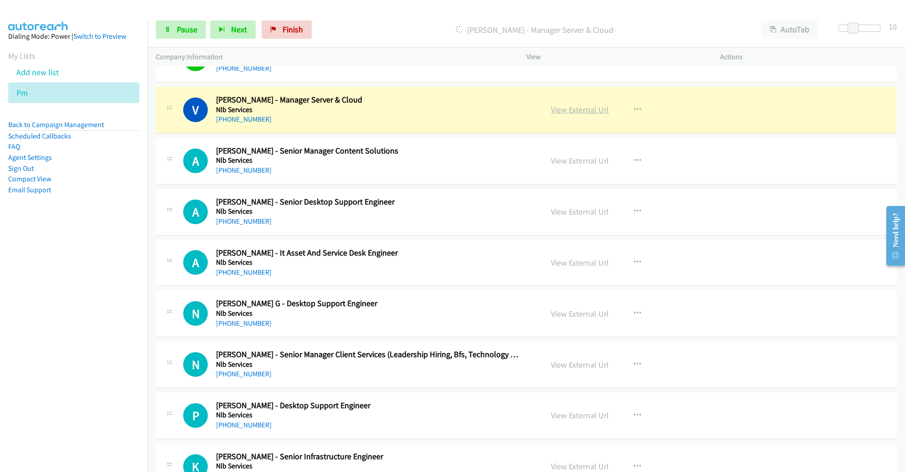
click at [584, 104] on link "View External Url" at bounding box center [580, 109] width 58 height 10
click at [184, 27] on span "Pause" at bounding box center [187, 29] width 21 height 10
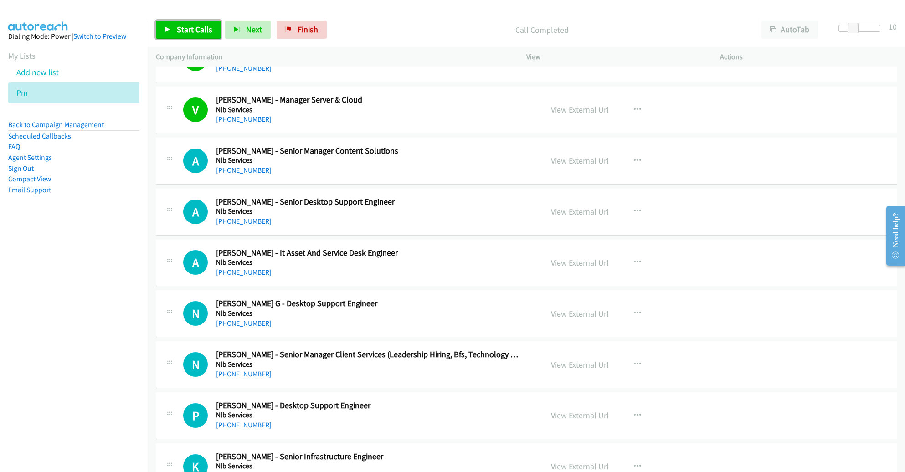
click at [181, 23] on link "Start Calls" at bounding box center [188, 30] width 65 height 18
click at [589, 155] on link "View External Url" at bounding box center [580, 160] width 58 height 10
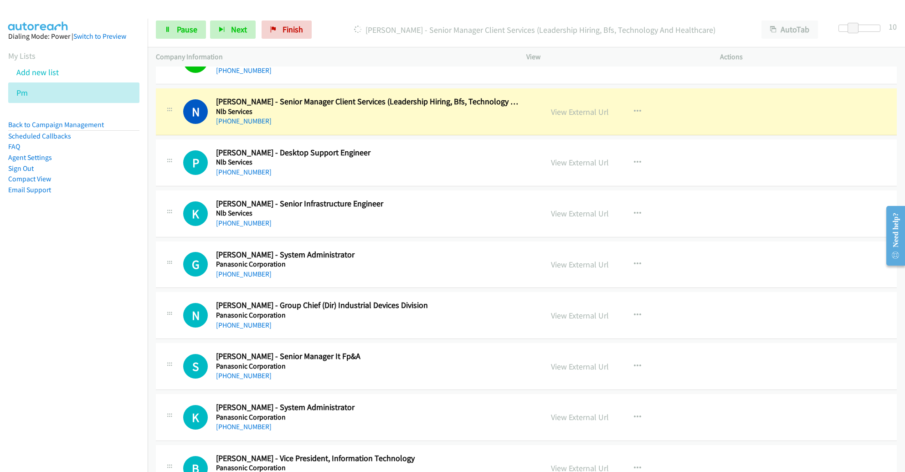
scroll to position [6304, 0]
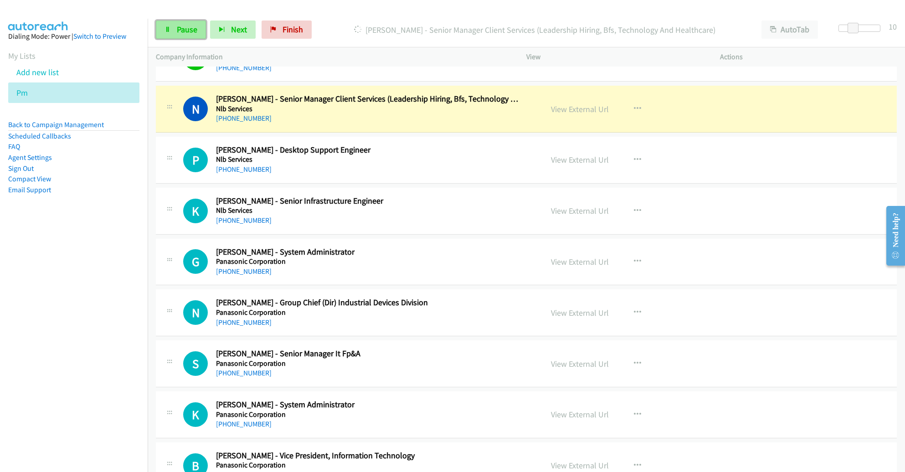
click at [180, 26] on span "Pause" at bounding box center [187, 29] width 21 height 10
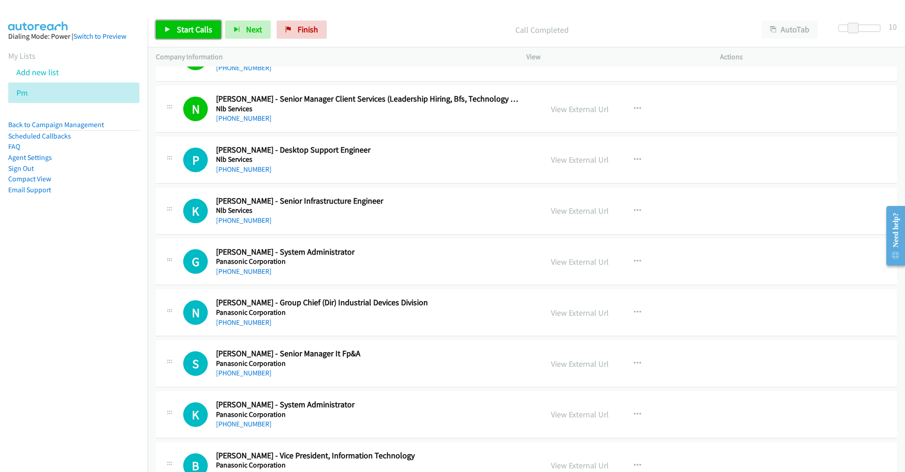
click at [187, 33] on span "Start Calls" at bounding box center [195, 29] width 36 height 10
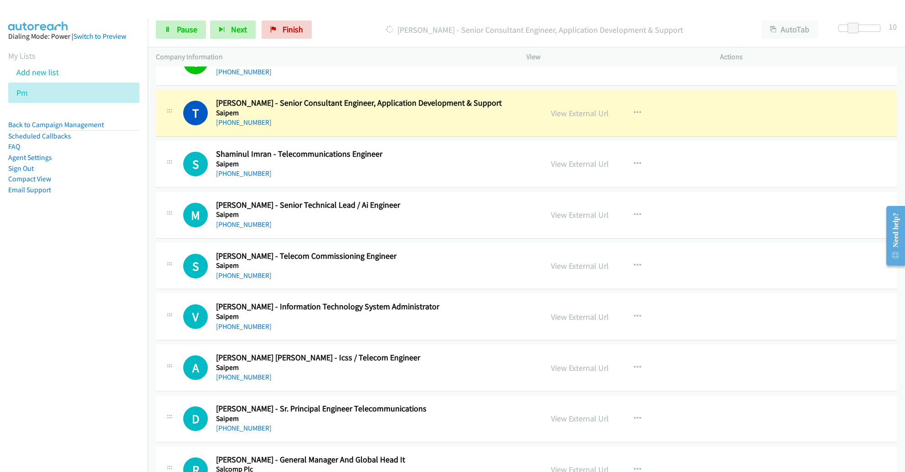
scroll to position [7373, 0]
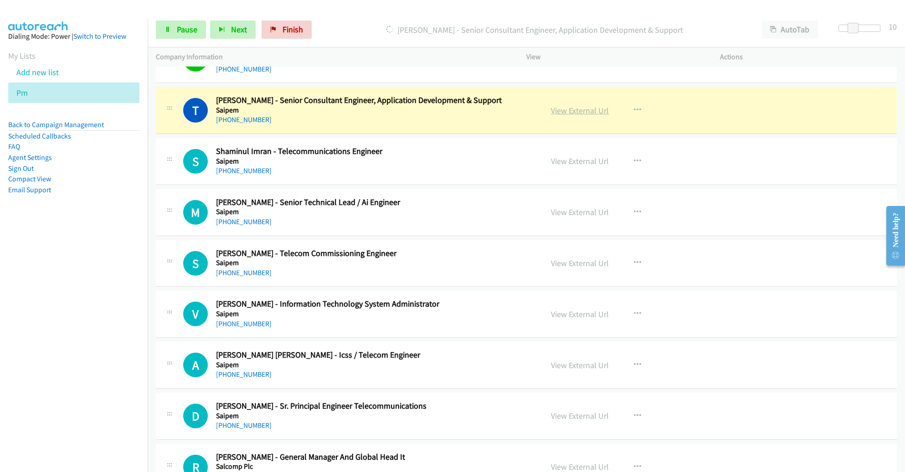
click at [553, 105] on link "View External Url" at bounding box center [580, 110] width 58 height 10
click at [183, 31] on span "Pause" at bounding box center [187, 29] width 21 height 10
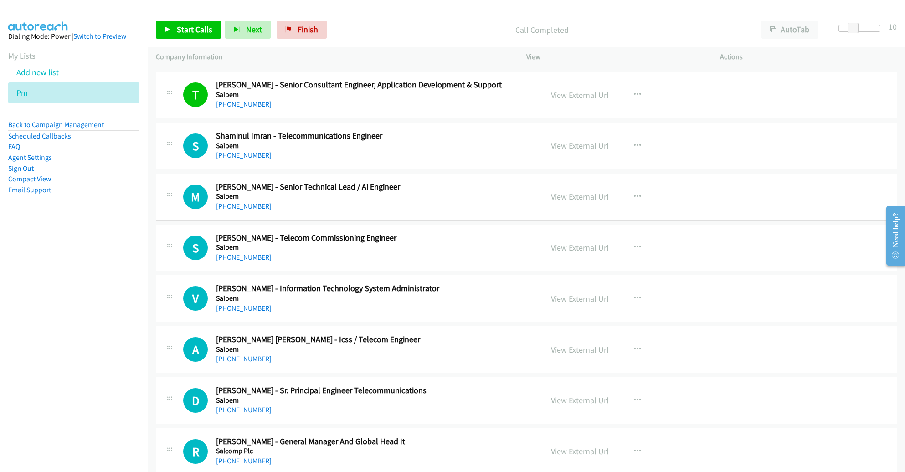
scroll to position [7390, 0]
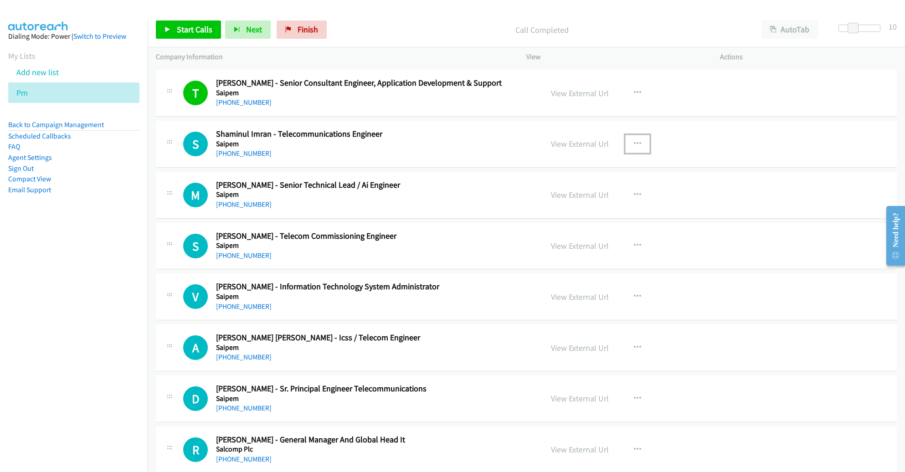
click at [628, 135] on button "button" at bounding box center [637, 144] width 25 height 18
click at [572, 213] on link "Remove from list" at bounding box center [588, 222] width 121 height 18
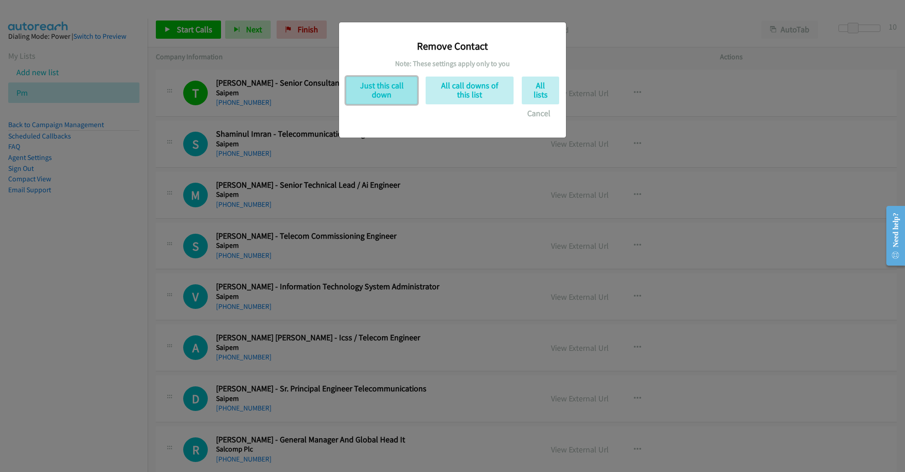
click at [398, 82] on button "Just this call down" at bounding box center [382, 91] width 72 height 28
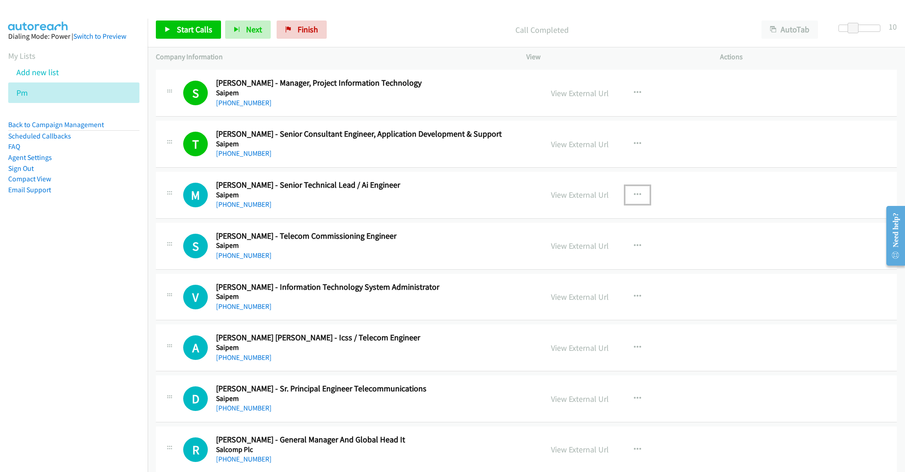
click at [634, 191] on icon "button" at bounding box center [637, 194] width 7 height 7
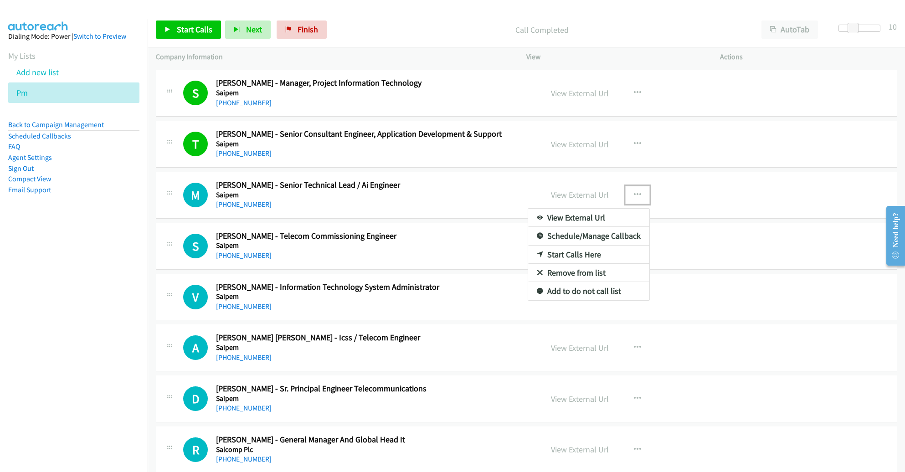
click at [586, 246] on link "Start Calls Here" at bounding box center [588, 255] width 121 height 18
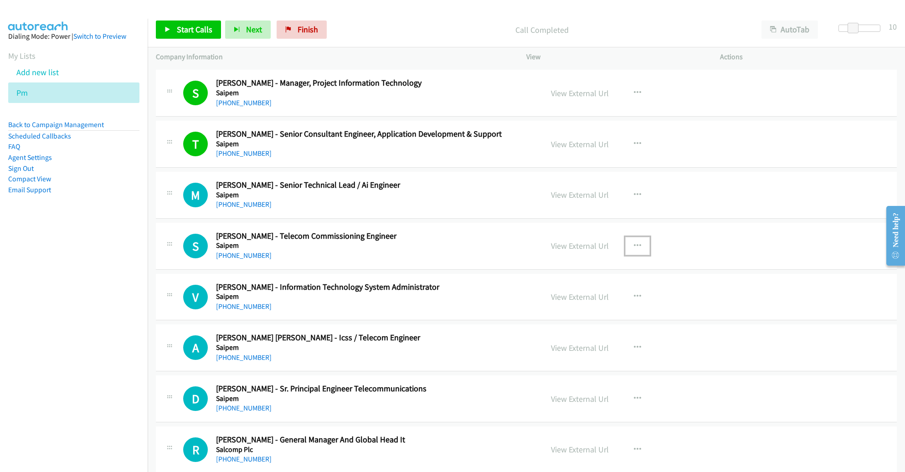
click at [630, 237] on button "button" at bounding box center [637, 246] width 25 height 18
click at [567, 315] on link "Remove from list" at bounding box center [588, 324] width 121 height 18
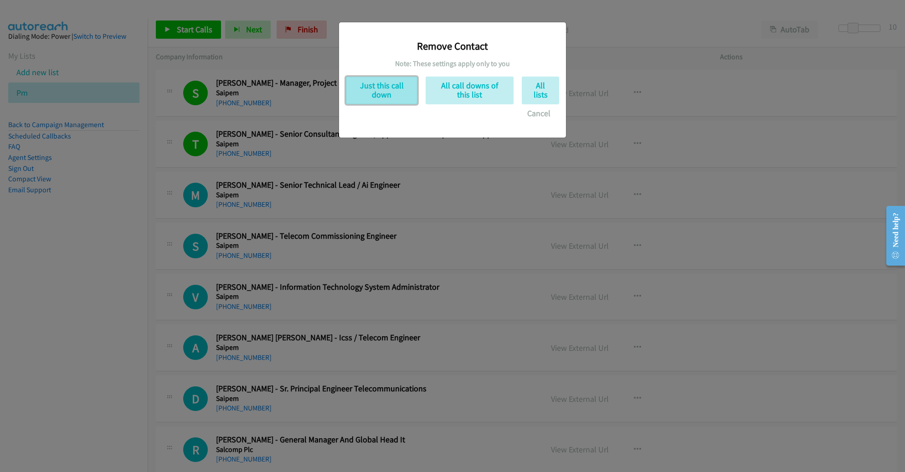
click at [381, 93] on button "Just this call down" at bounding box center [382, 91] width 72 height 28
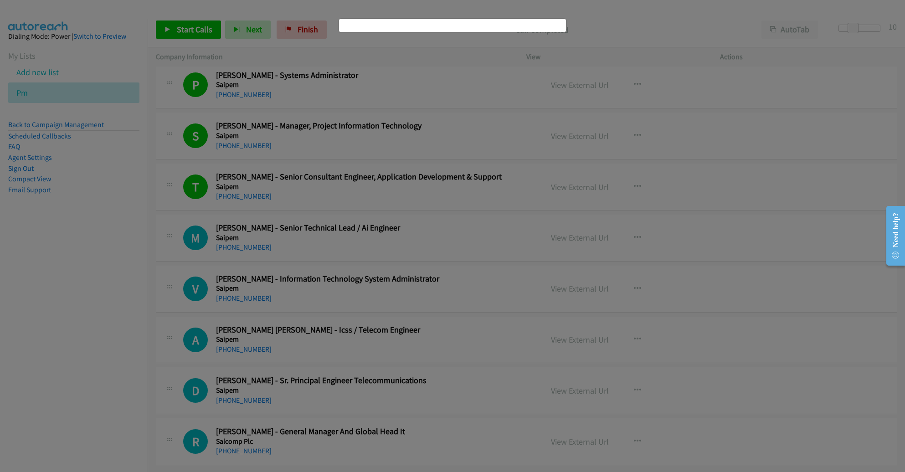
scroll to position [7288, 0]
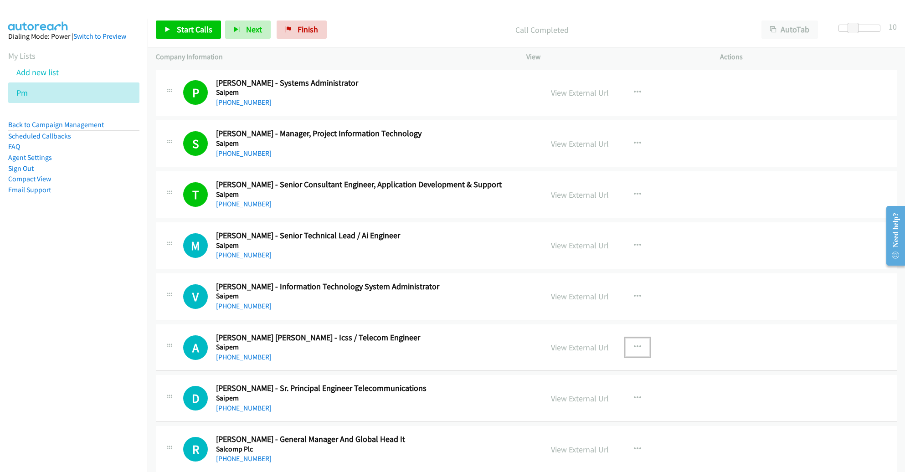
click at [634, 344] on icon "button" at bounding box center [637, 347] width 7 height 7
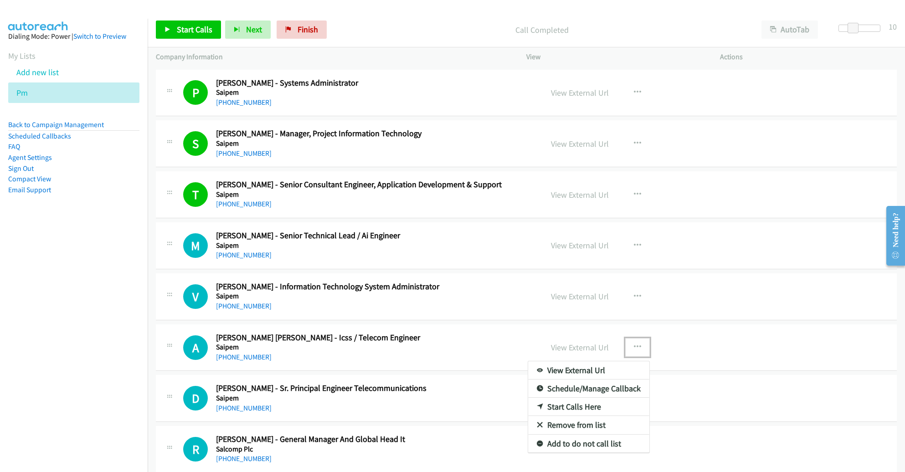
click at [577, 416] on link "Remove from list" at bounding box center [588, 425] width 121 height 18
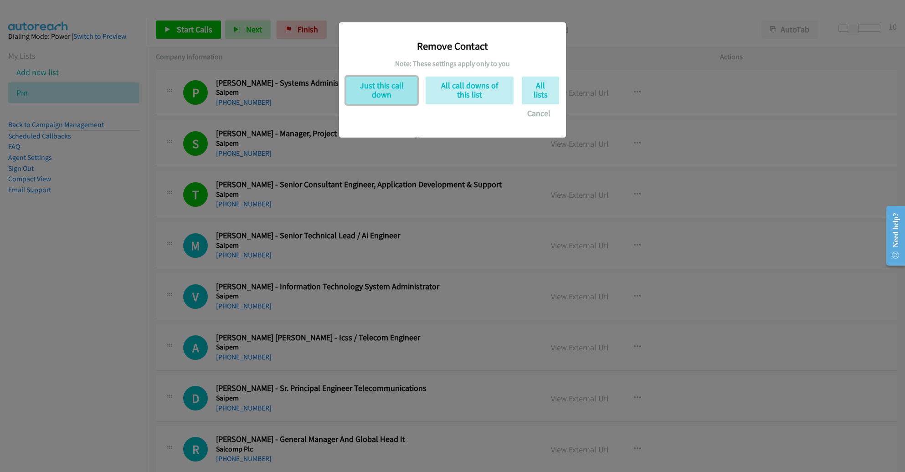
click at [368, 88] on button "Just this call down" at bounding box center [382, 91] width 72 height 28
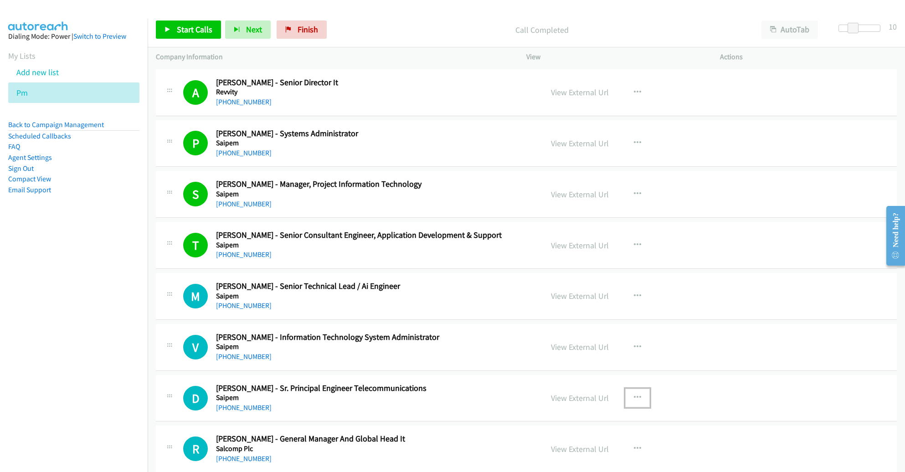
click at [634, 394] on icon "button" at bounding box center [637, 397] width 7 height 7
click at [578, 467] on link "Remove from list" at bounding box center [588, 476] width 121 height 18
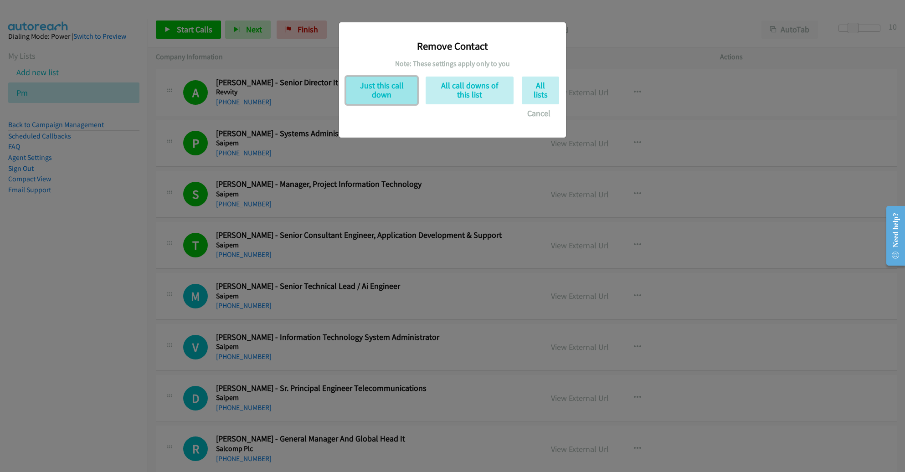
click at [386, 99] on button "Just this call down" at bounding box center [382, 91] width 72 height 28
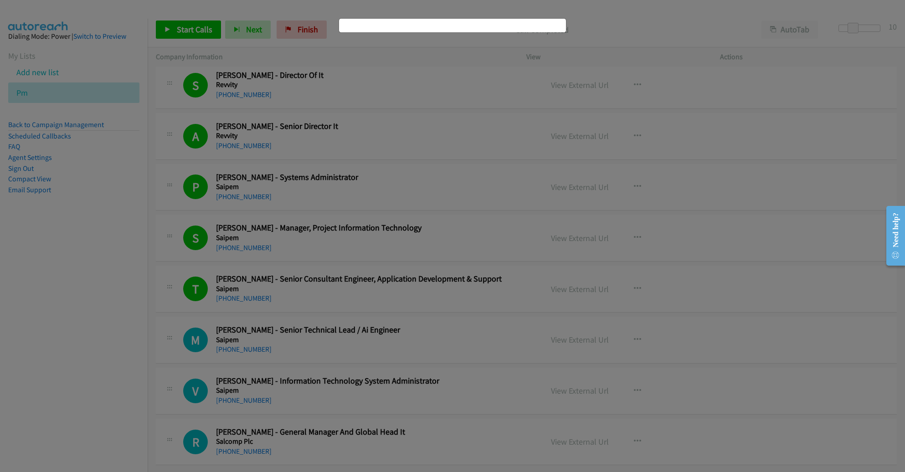
scroll to position [7187, 0]
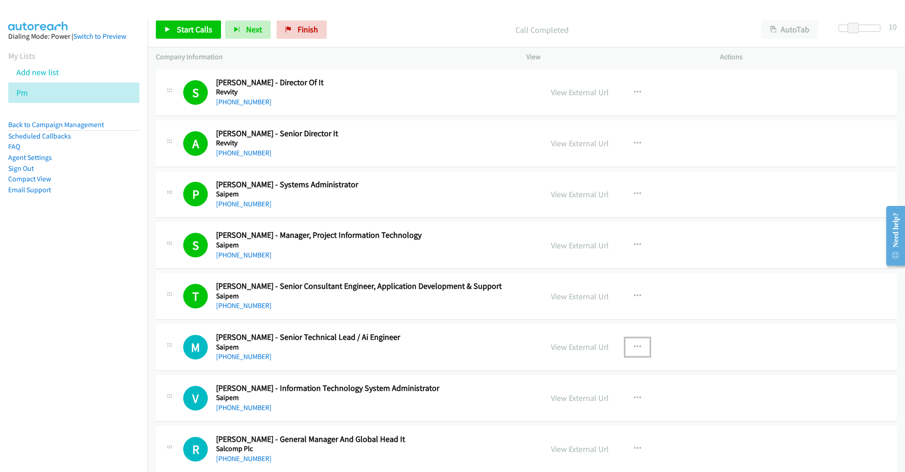
click at [626, 338] on button "button" at bounding box center [637, 347] width 25 height 18
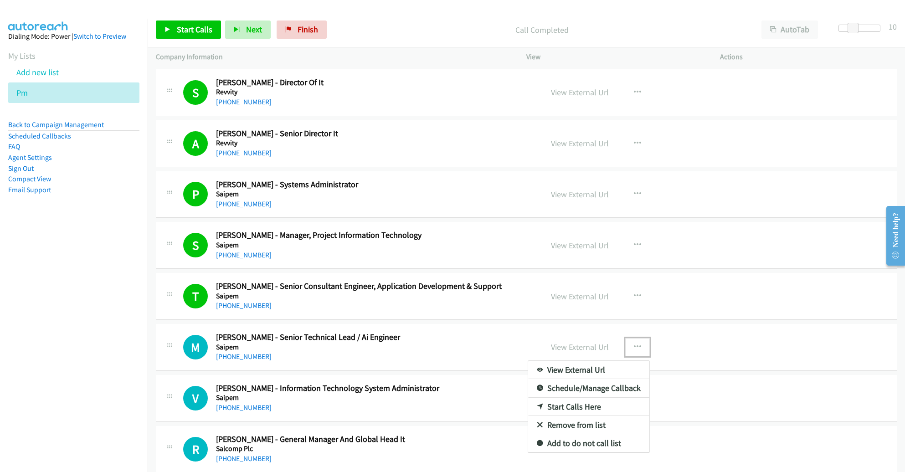
click at [584, 398] on link "Start Calls Here" at bounding box center [588, 407] width 121 height 18
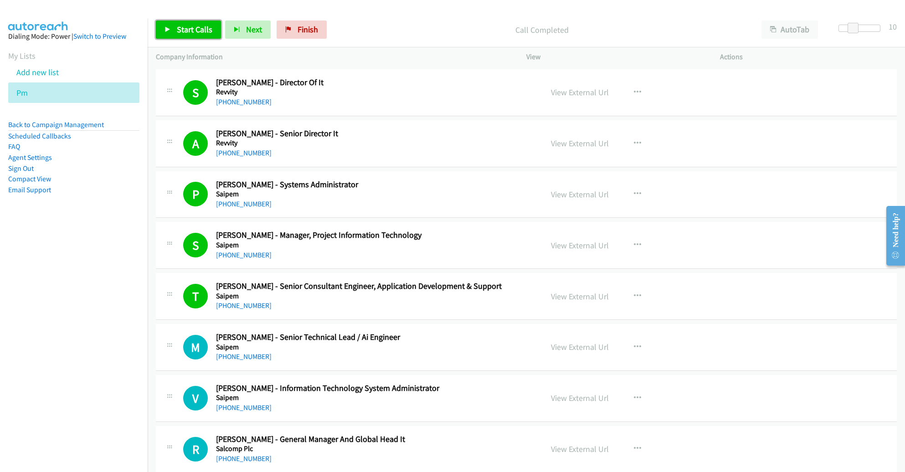
click at [205, 35] on link "Start Calls" at bounding box center [188, 30] width 65 height 18
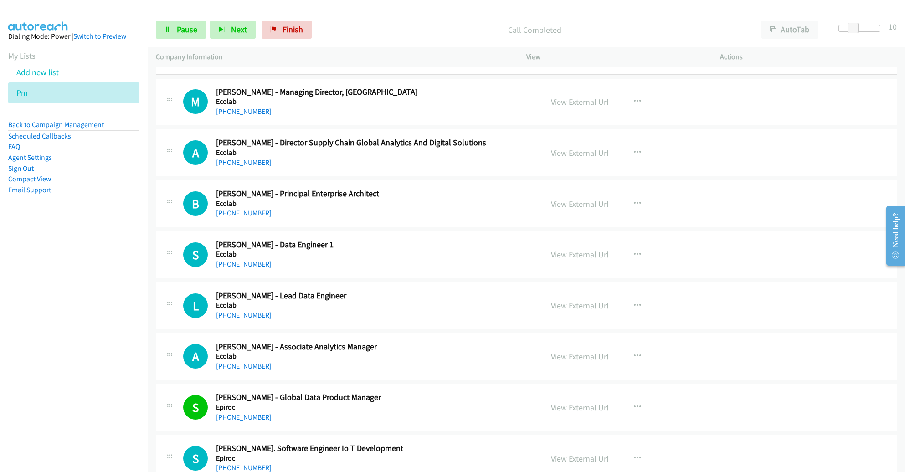
scroll to position [2522, 0]
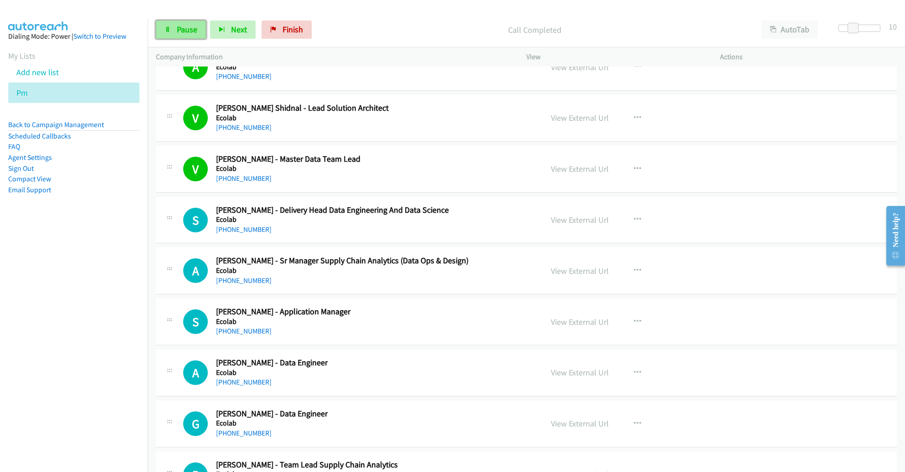
click at [185, 28] on span "Pause" at bounding box center [187, 29] width 21 height 10
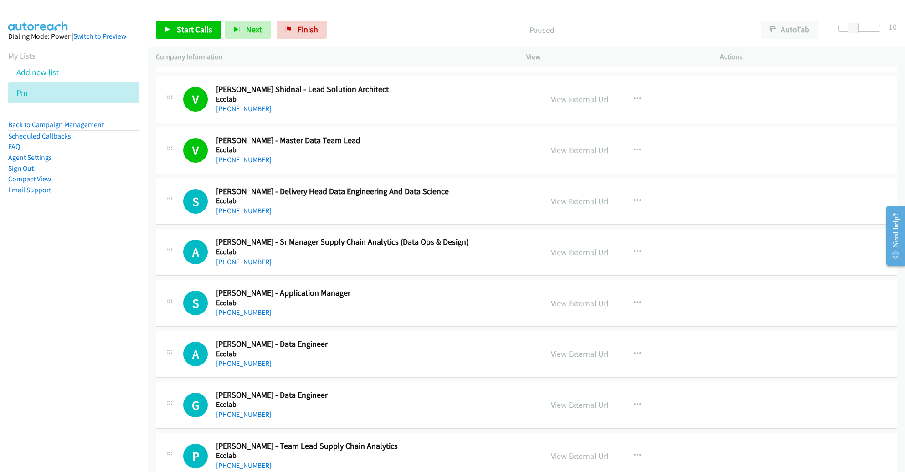
scroll to position [2542, 0]
